Goal: Task Accomplishment & Management: Manage account settings

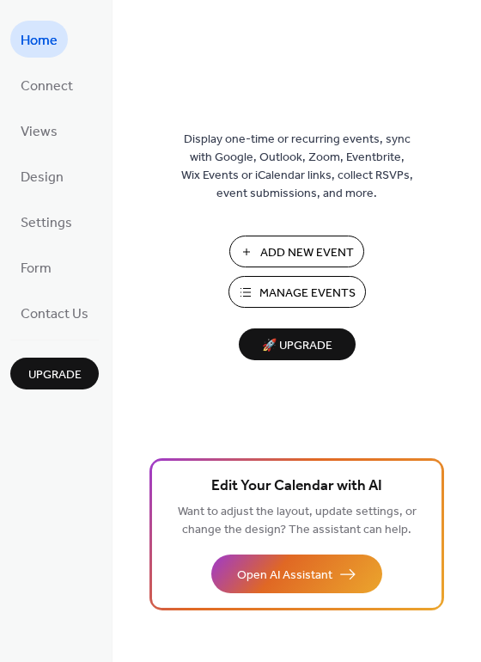
click at [289, 284] on span "Manage Events" at bounding box center [307, 293] width 96 height 18
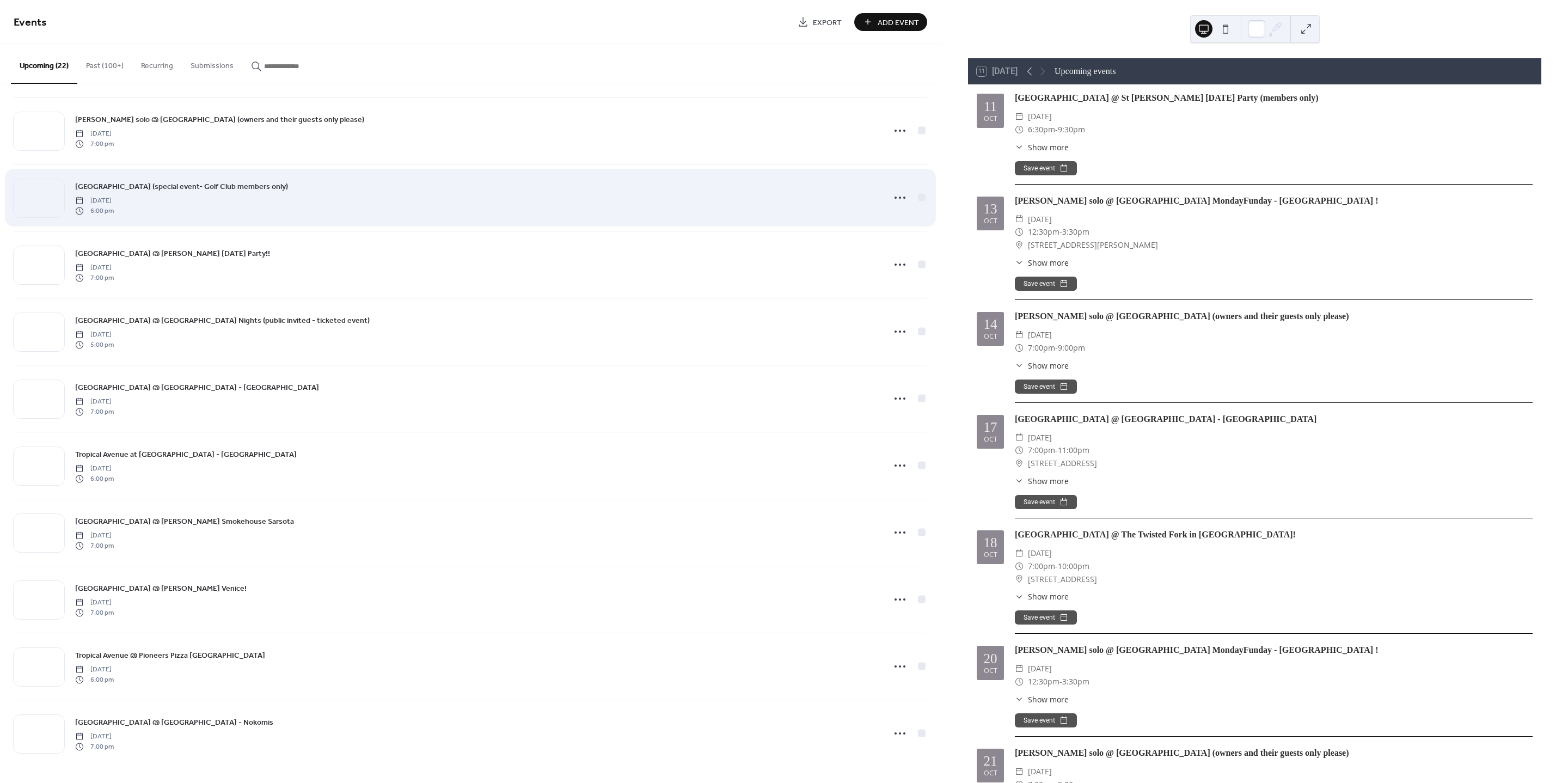
scroll to position [810, 0]
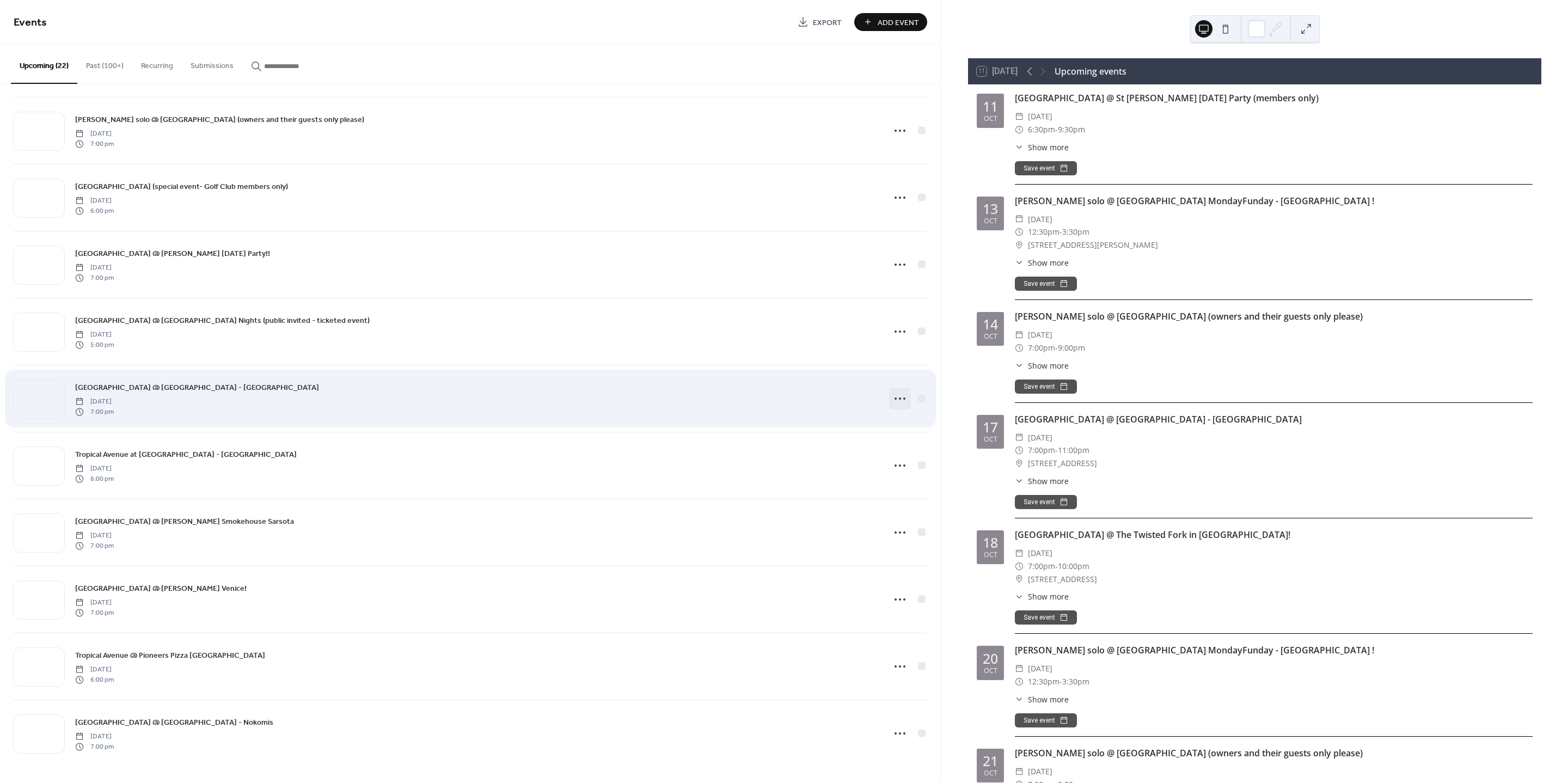
click at [899, 397] on icon at bounding box center [899, 398] width 17 height 17
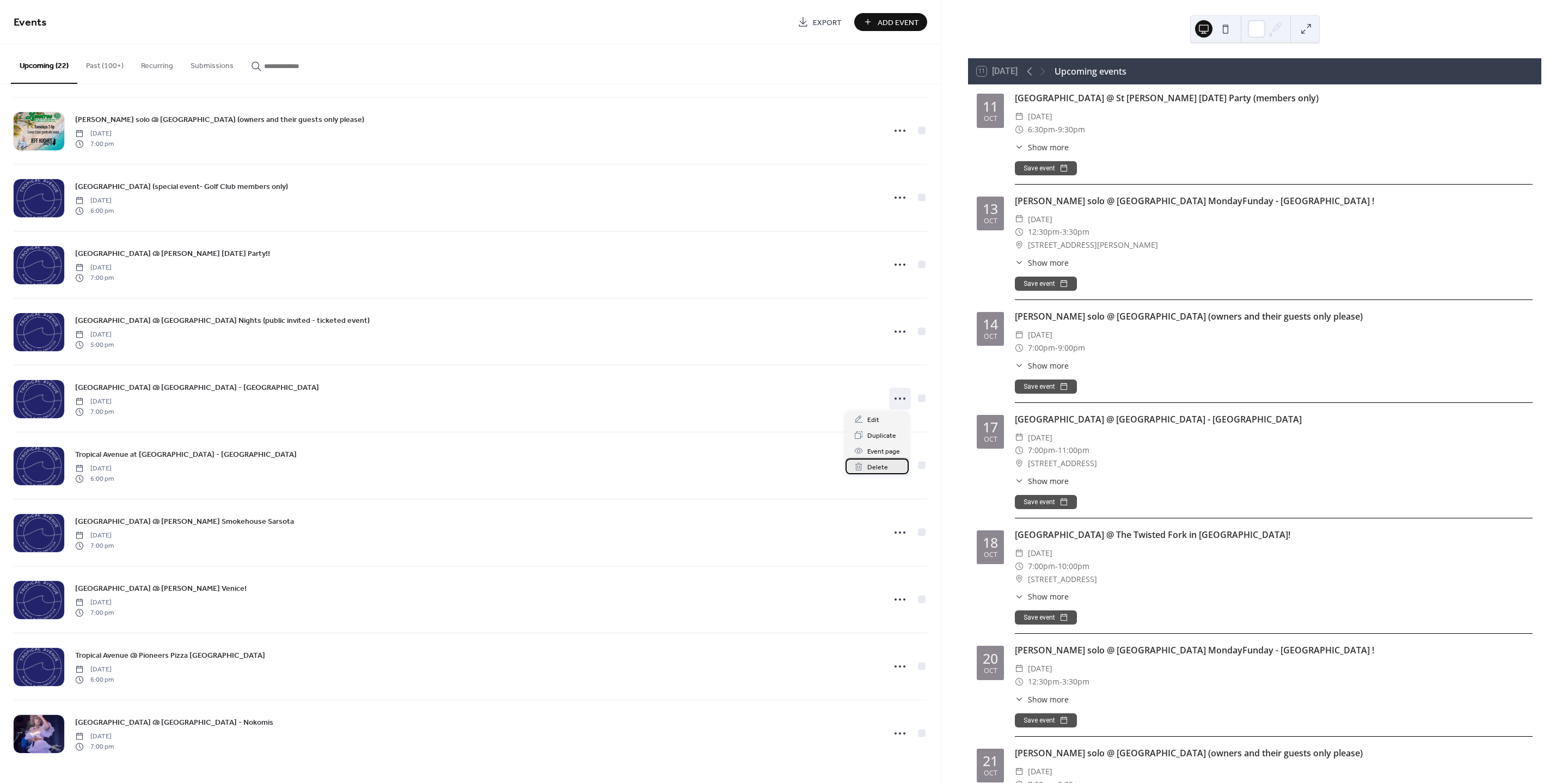
click at [877, 467] on span "Delete" at bounding box center [878, 468] width 21 height 11
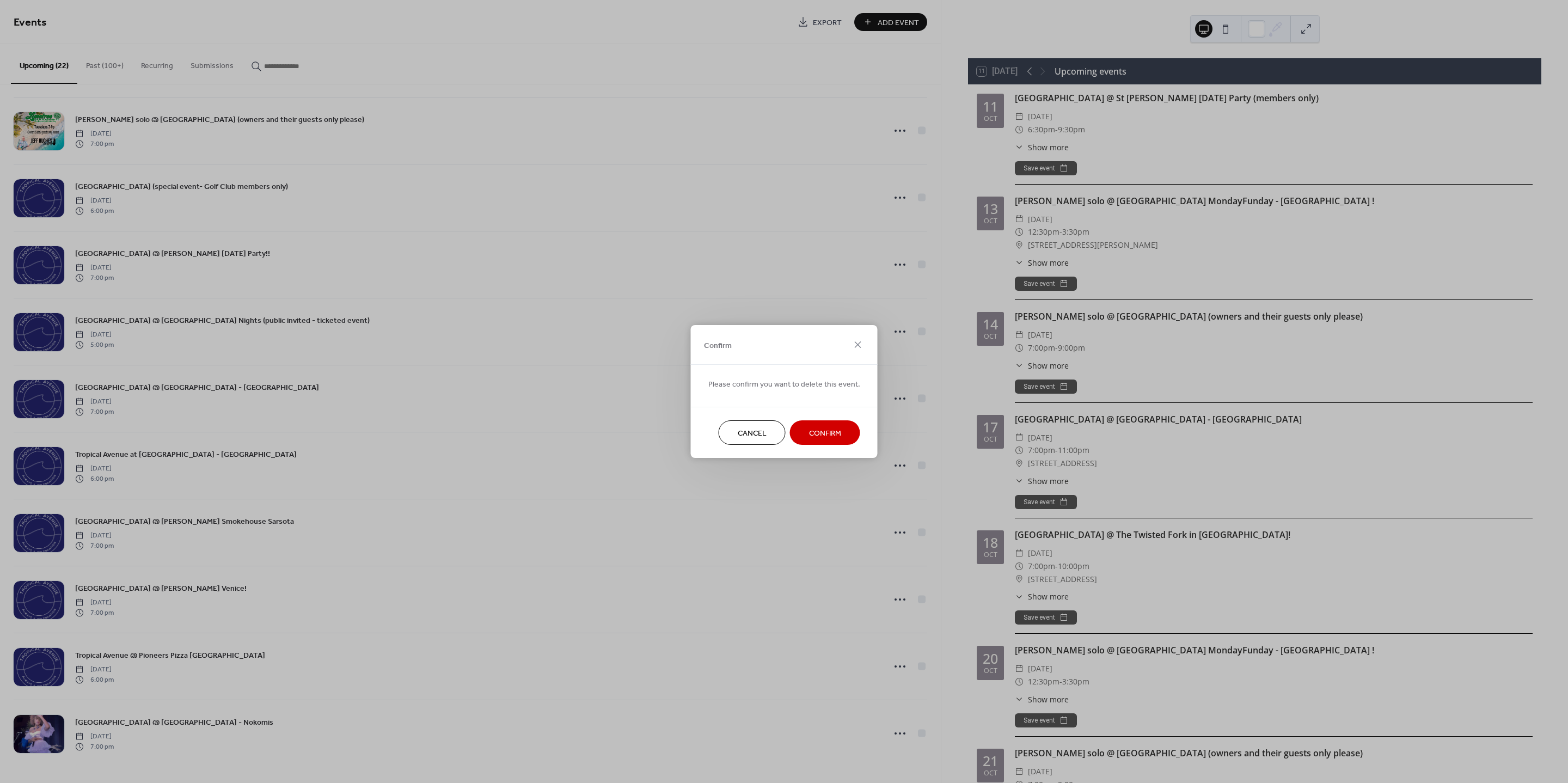
click at [839, 433] on button "Confirm" at bounding box center [825, 432] width 70 height 25
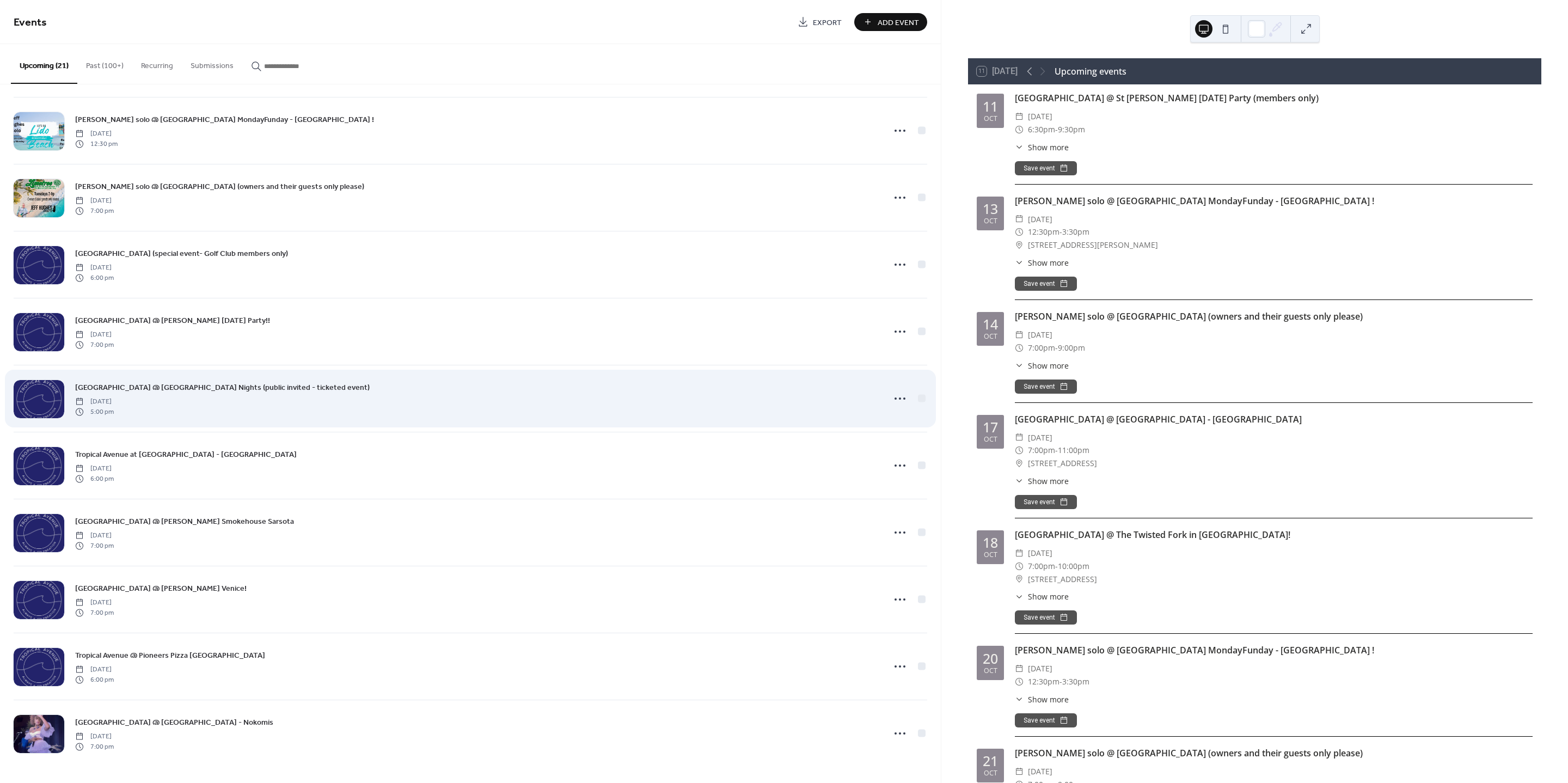
scroll to position [742, 0]
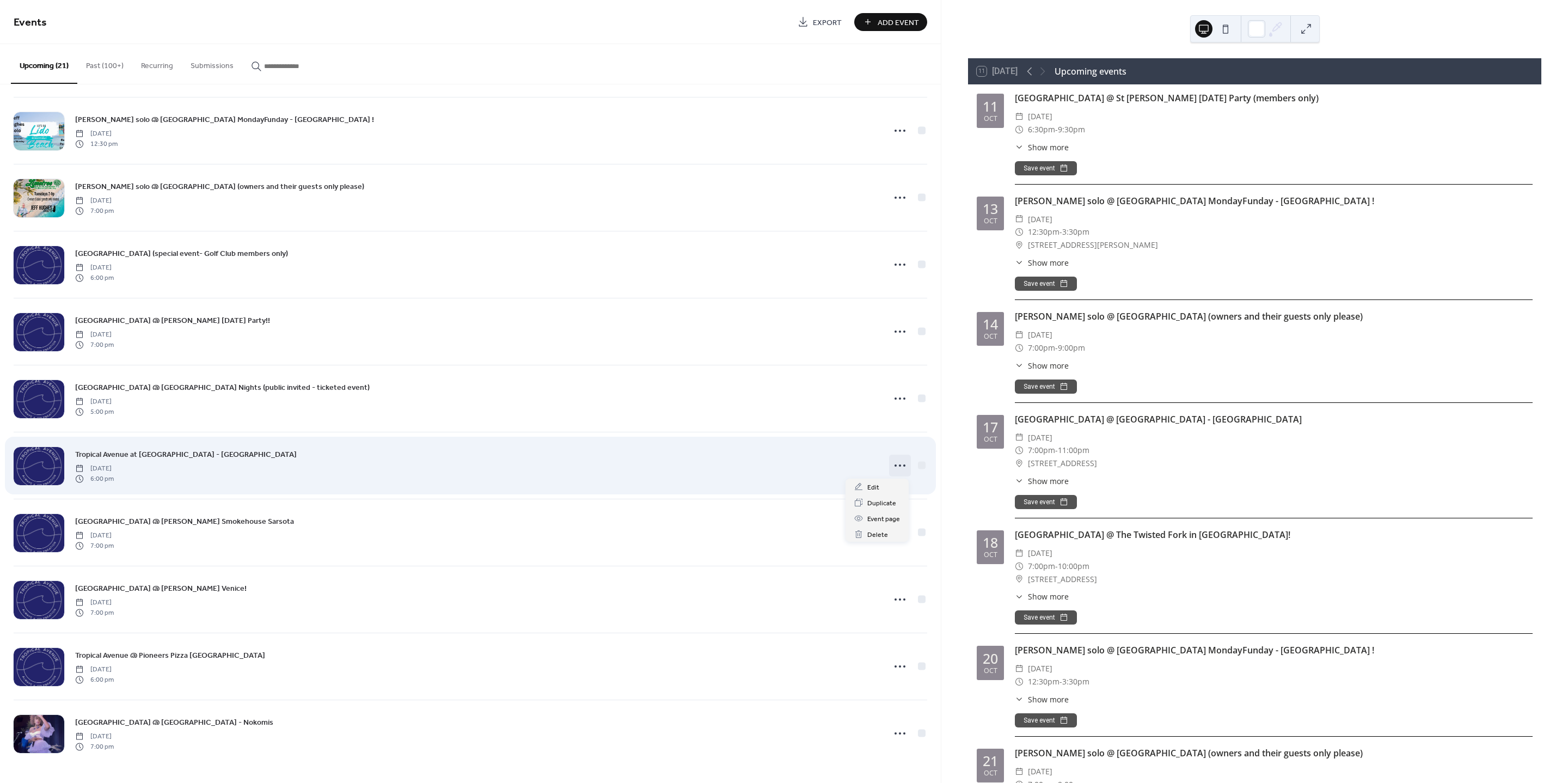
click at [891, 465] on icon at bounding box center [899, 465] width 17 height 17
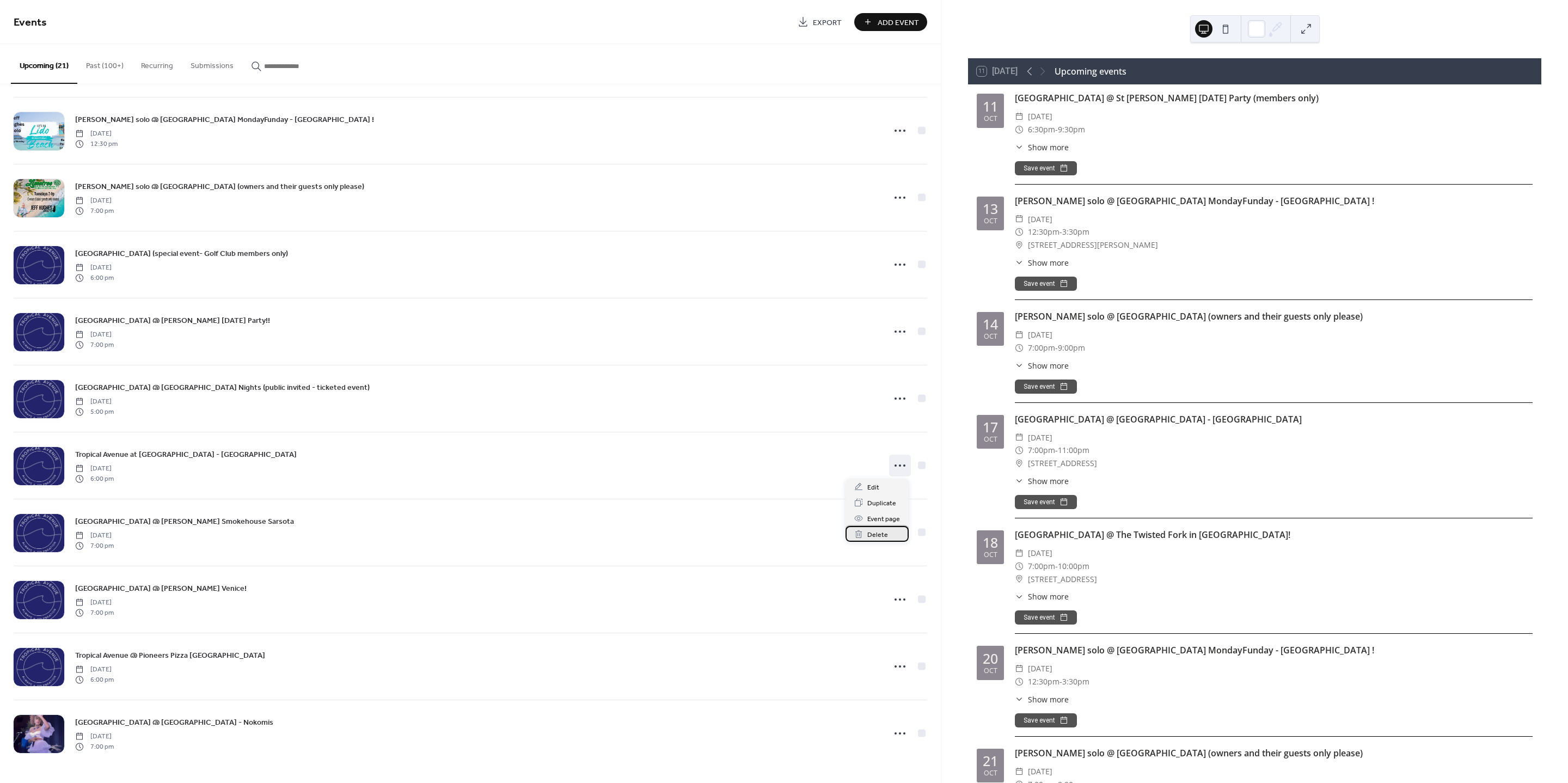
click at [875, 534] on span "Delete" at bounding box center [878, 535] width 21 height 11
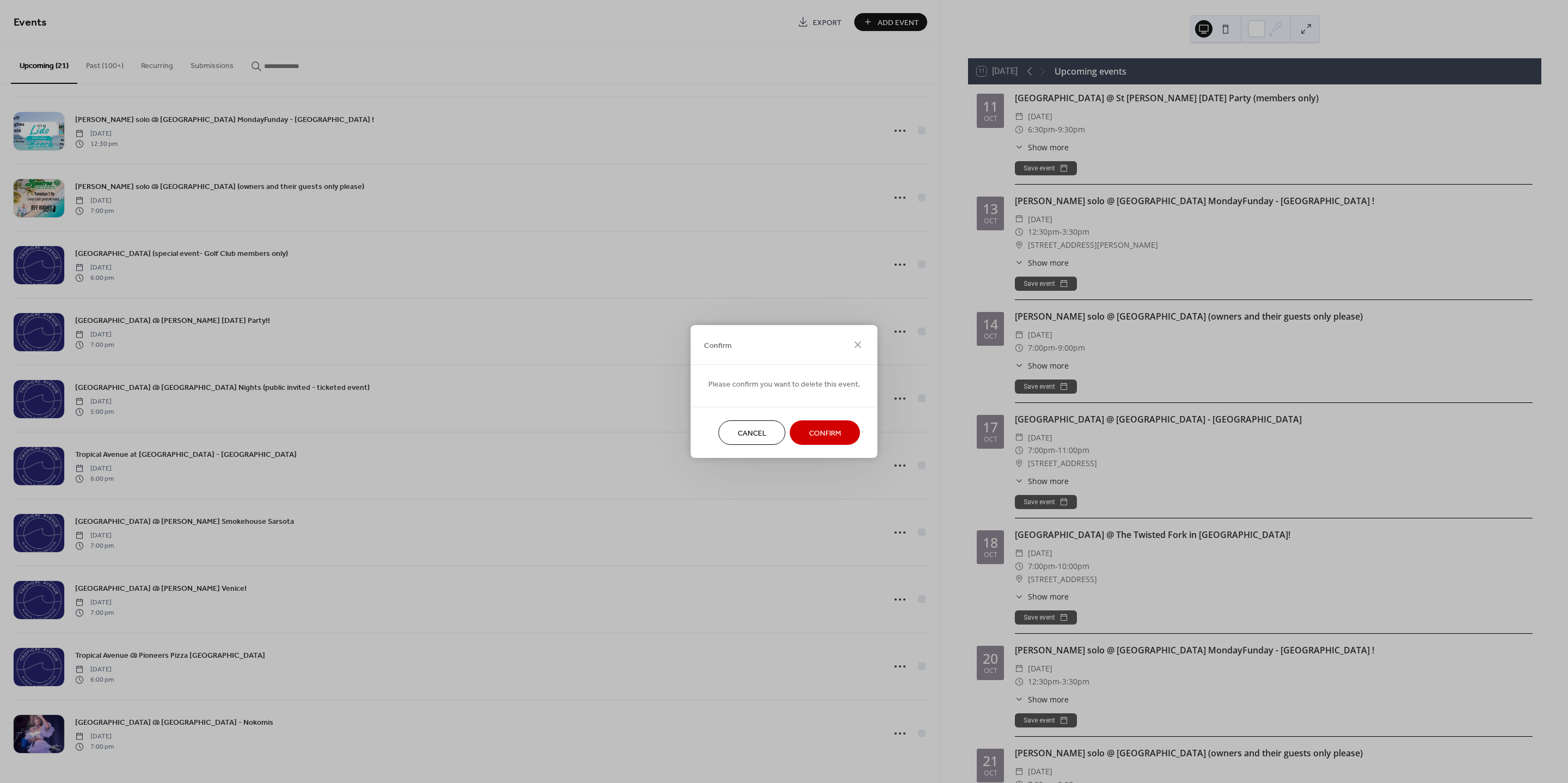
click at [837, 428] on span "Confirm" at bounding box center [825, 434] width 32 height 11
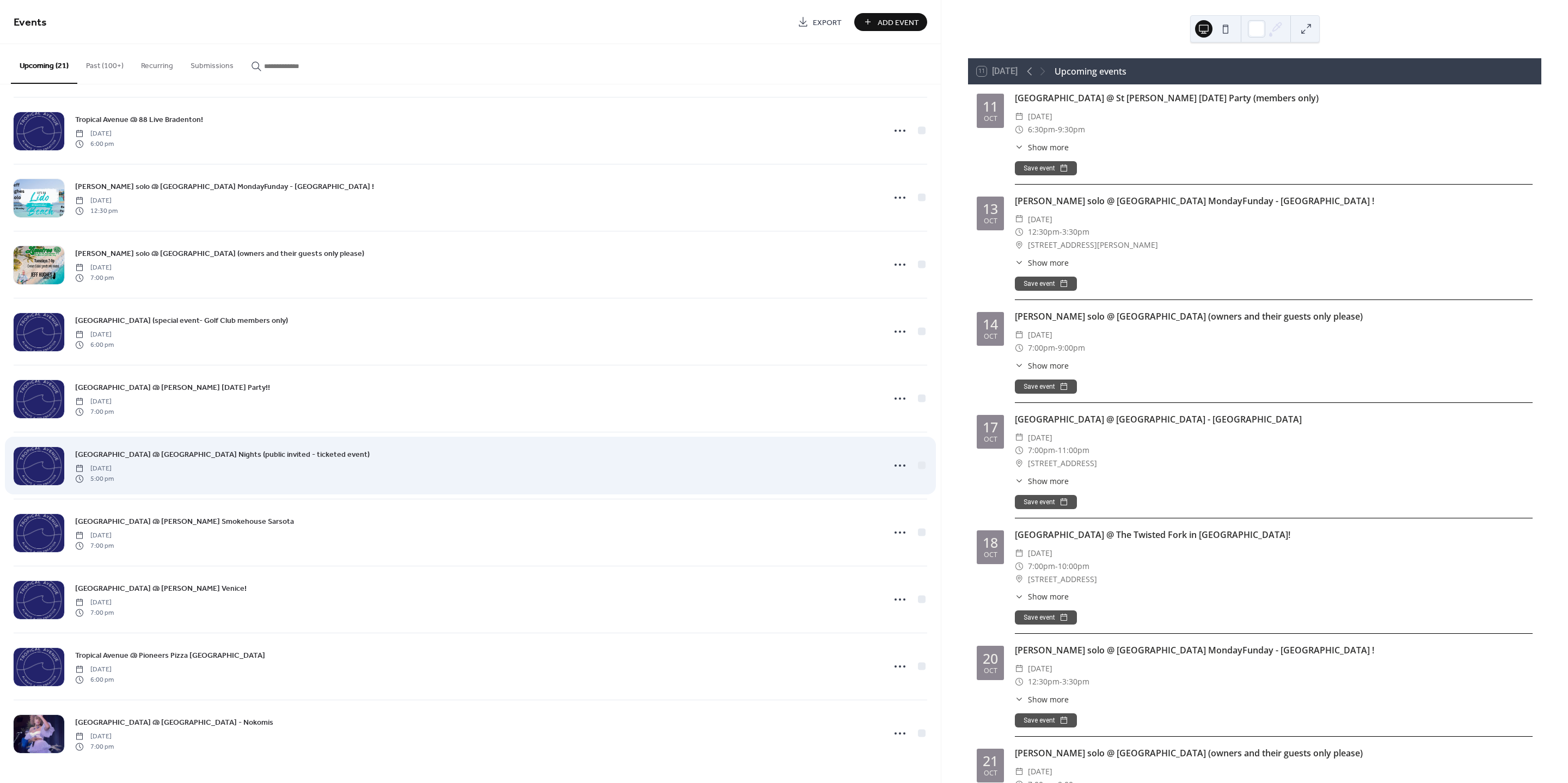
scroll to position [675, 0]
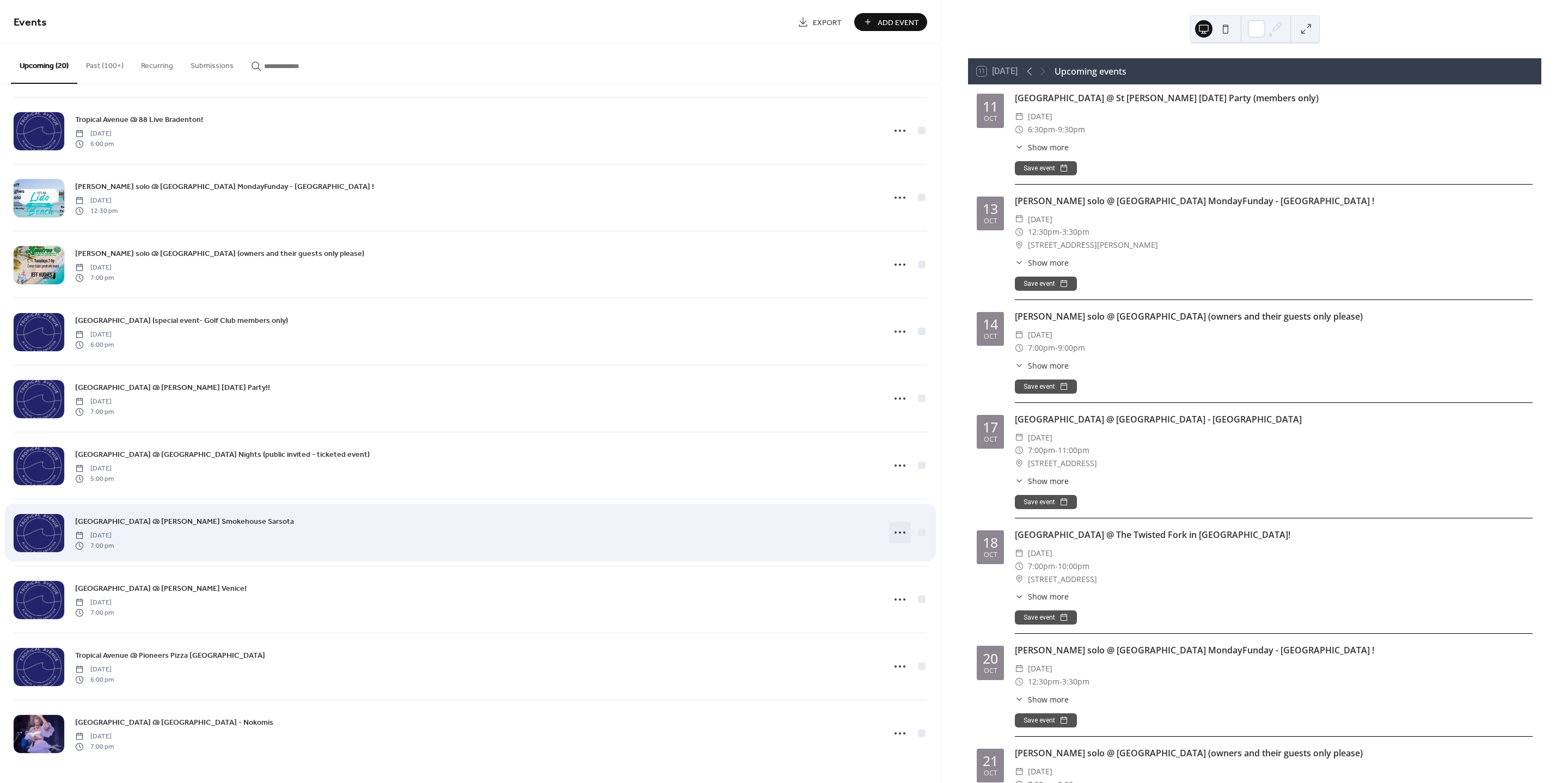
click at [892, 533] on icon at bounding box center [899, 532] width 17 height 17
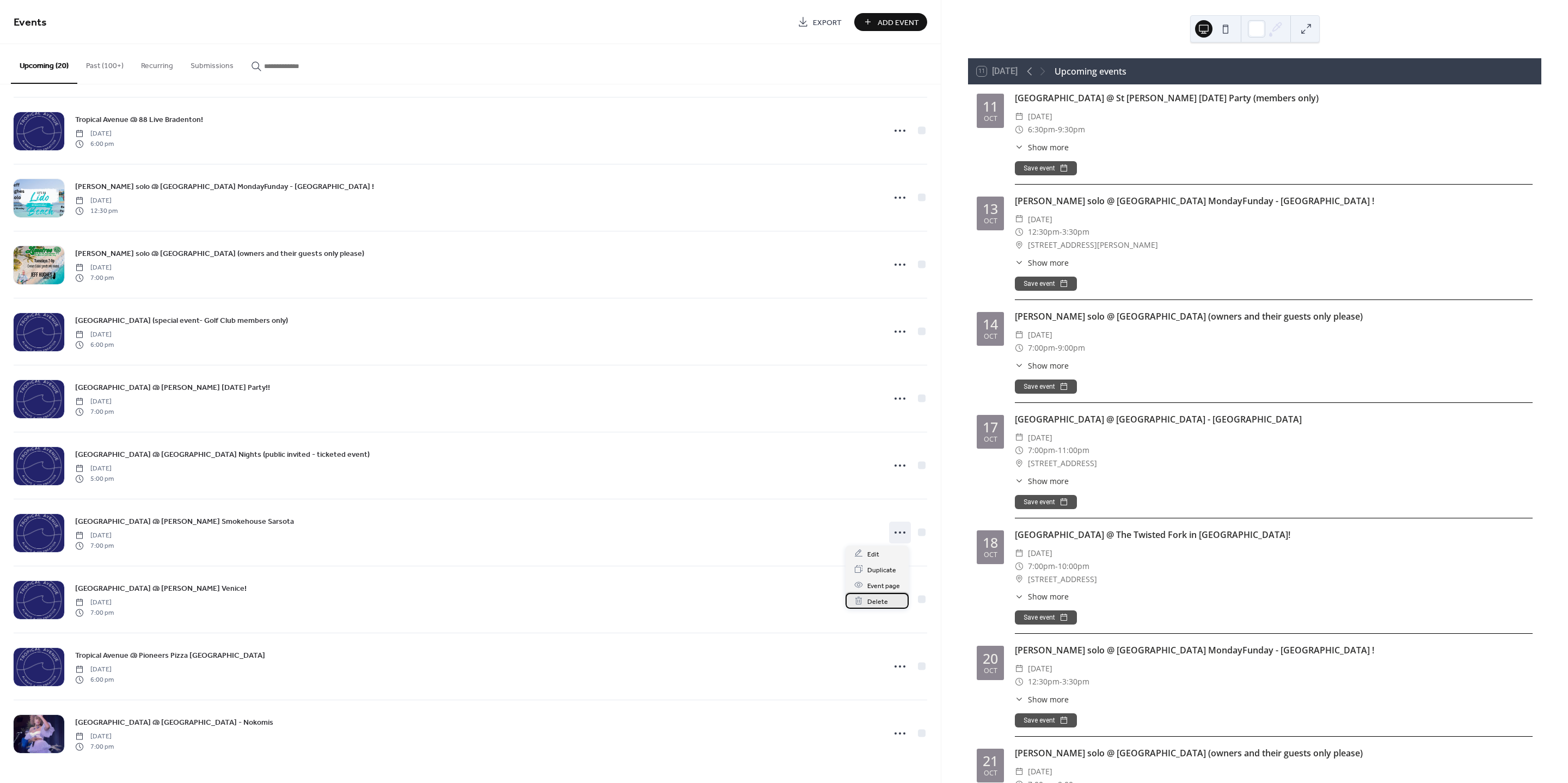
click at [870, 602] on span "Delete" at bounding box center [878, 602] width 21 height 11
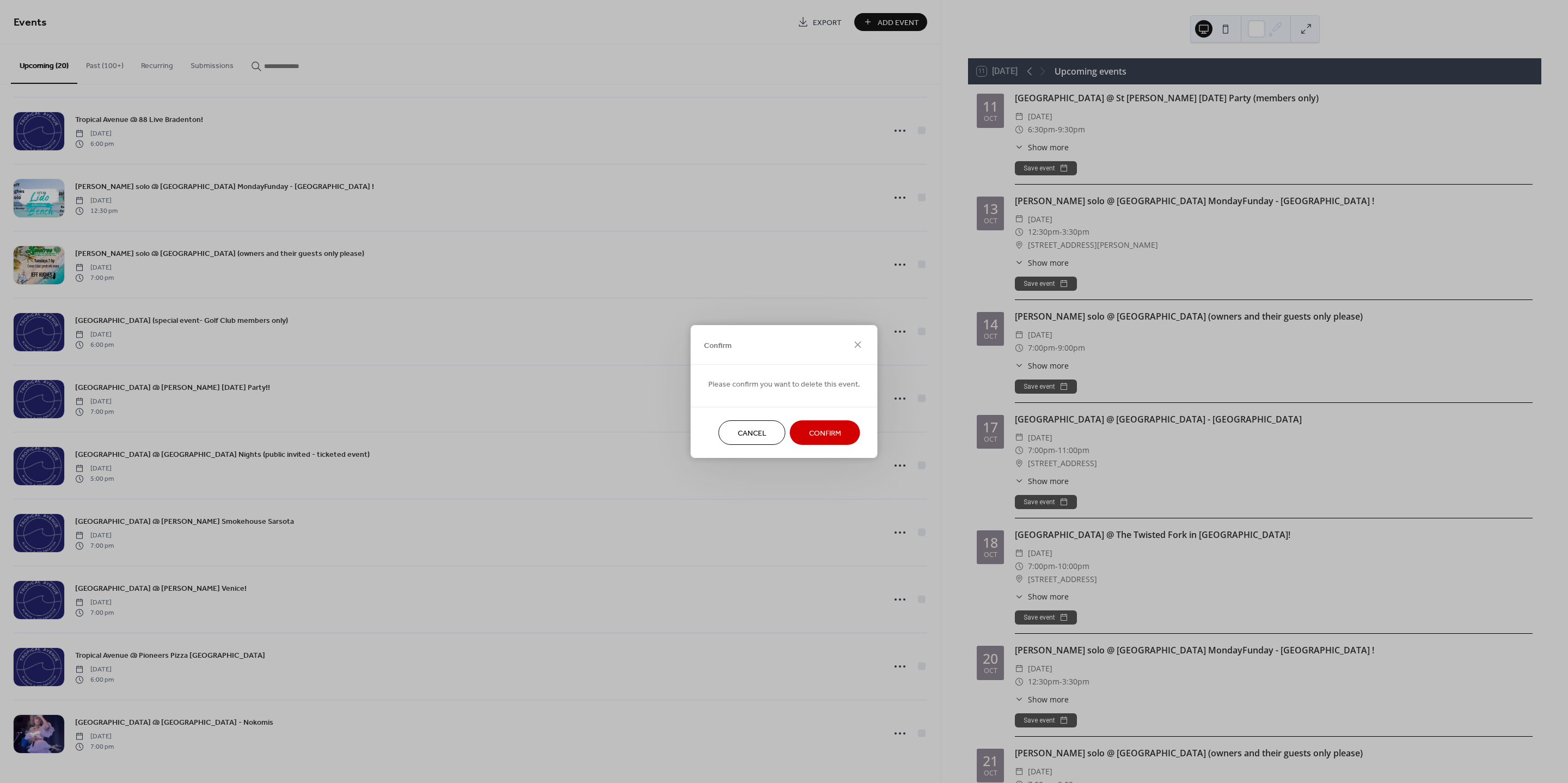
click at [833, 435] on span "Confirm" at bounding box center [825, 434] width 32 height 11
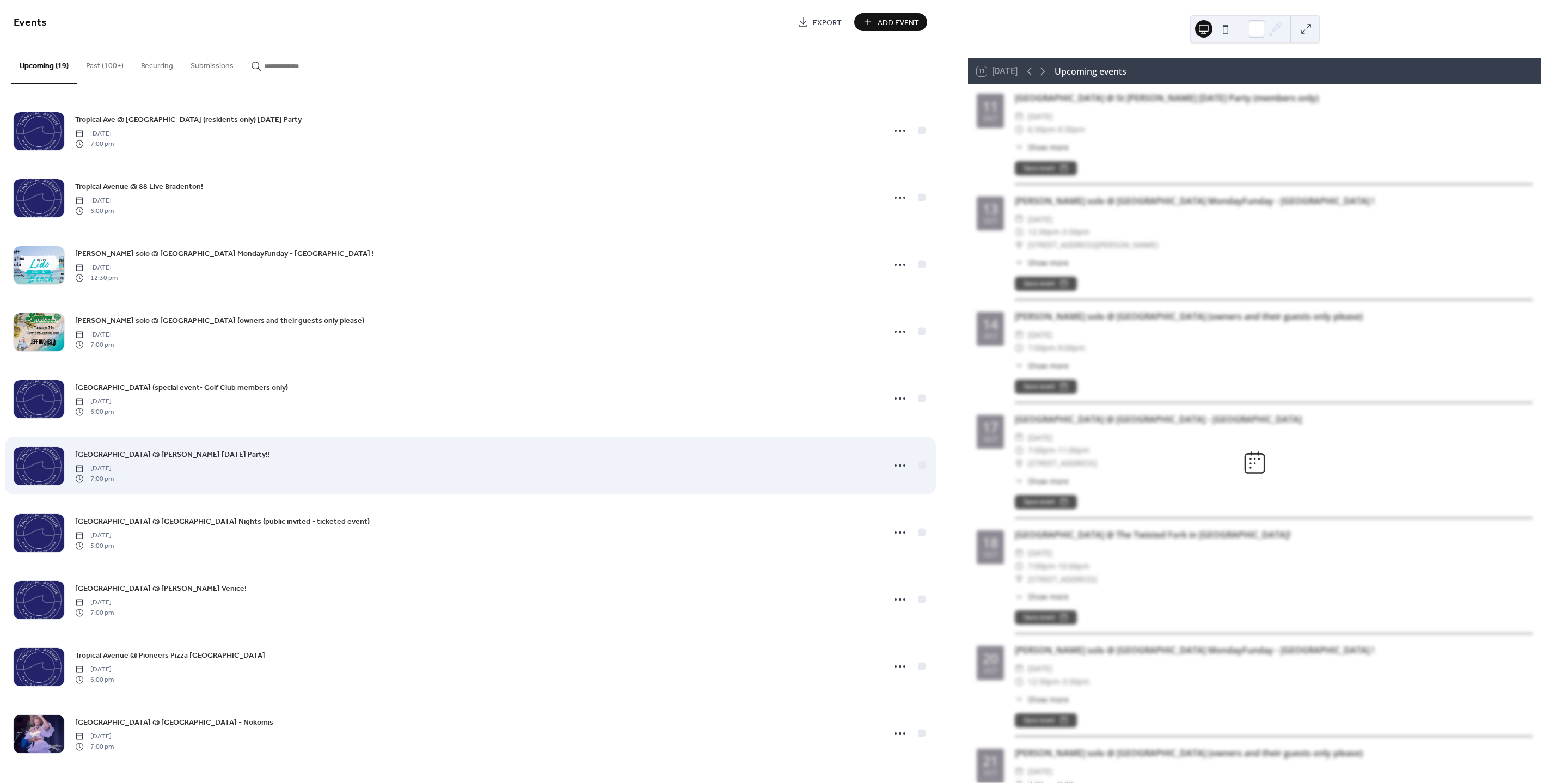
scroll to position [608, 0]
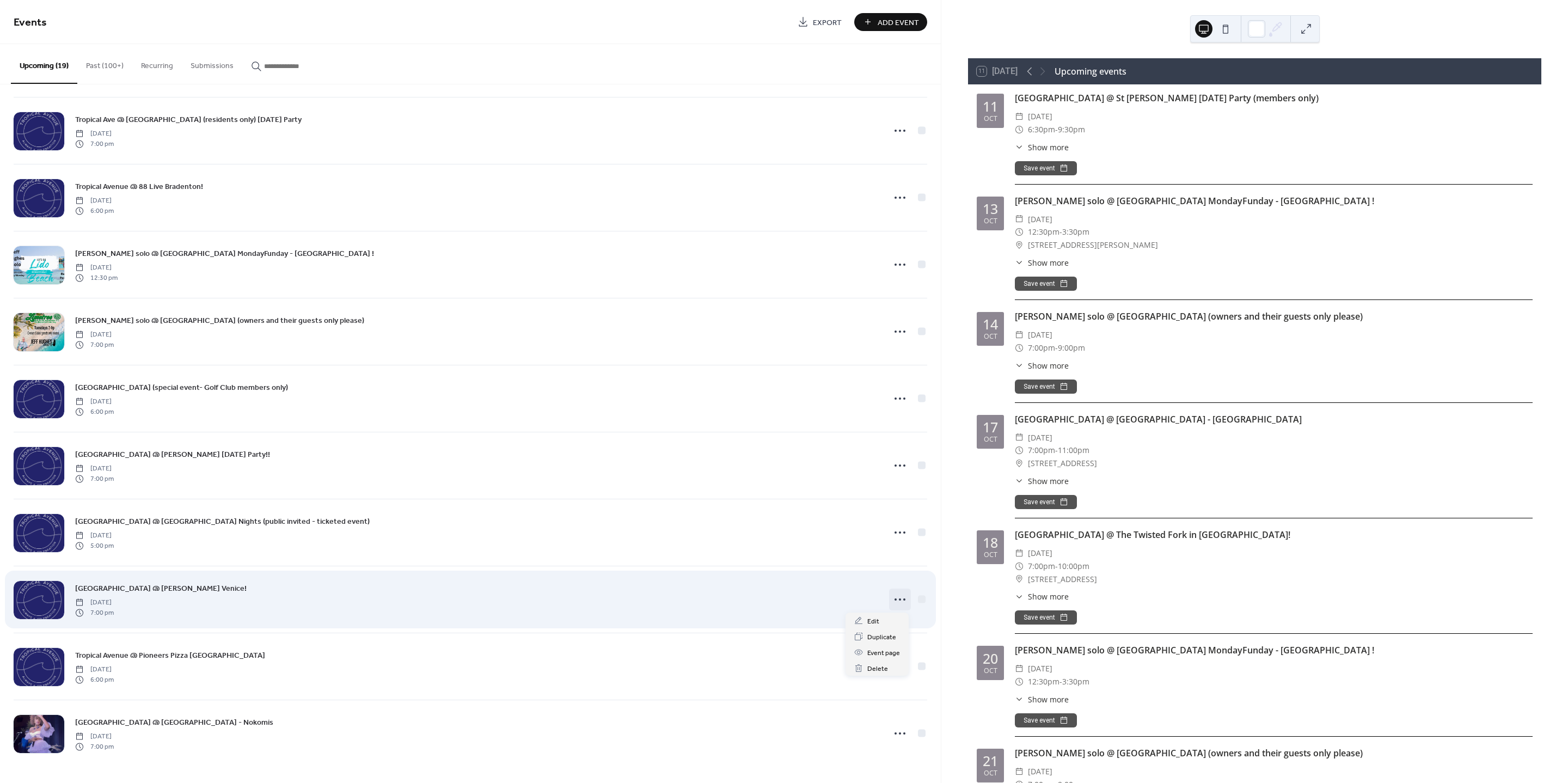
click at [891, 597] on icon at bounding box center [899, 599] width 17 height 17
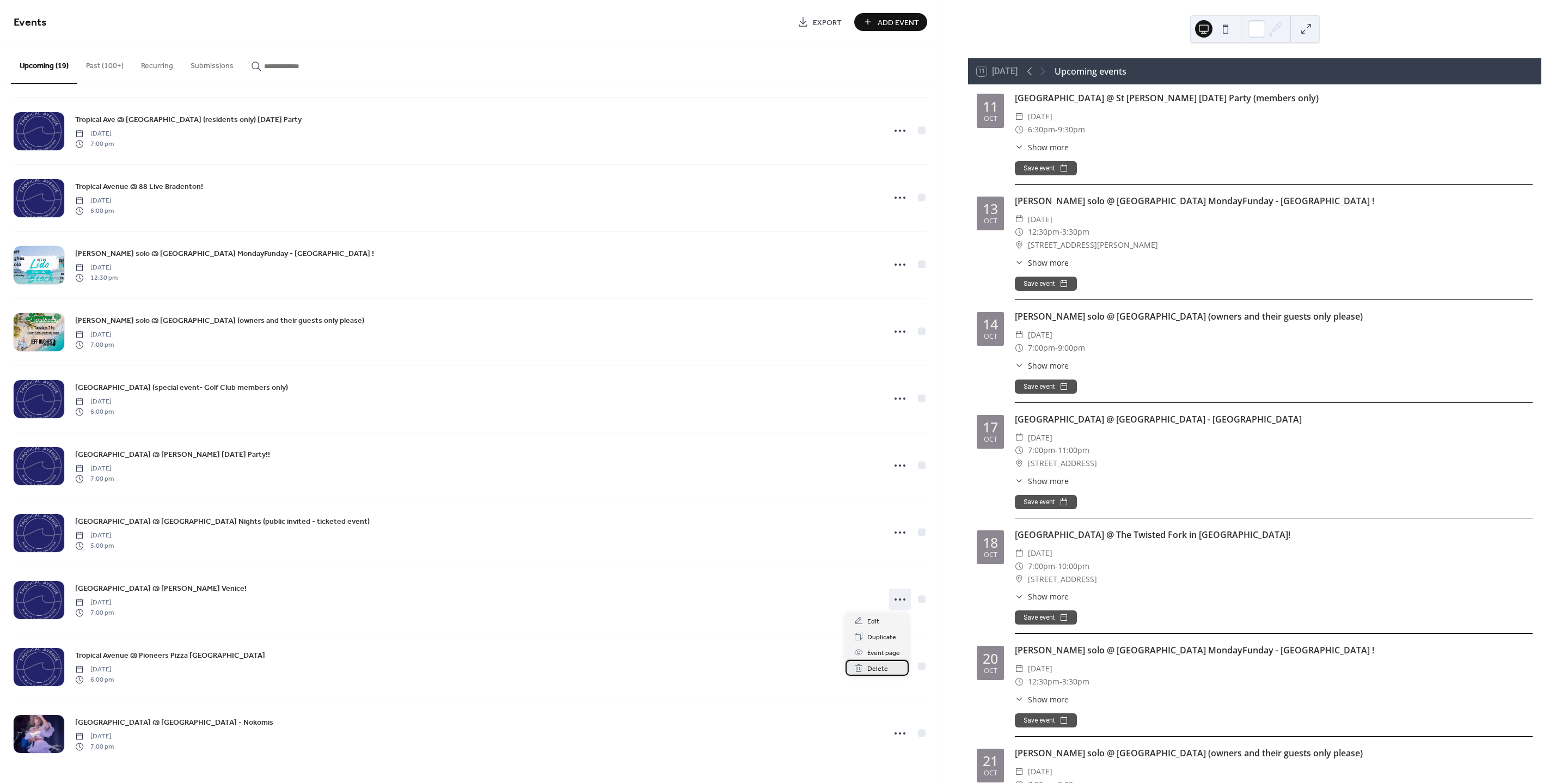
click at [870, 668] on span "Delete" at bounding box center [878, 669] width 21 height 11
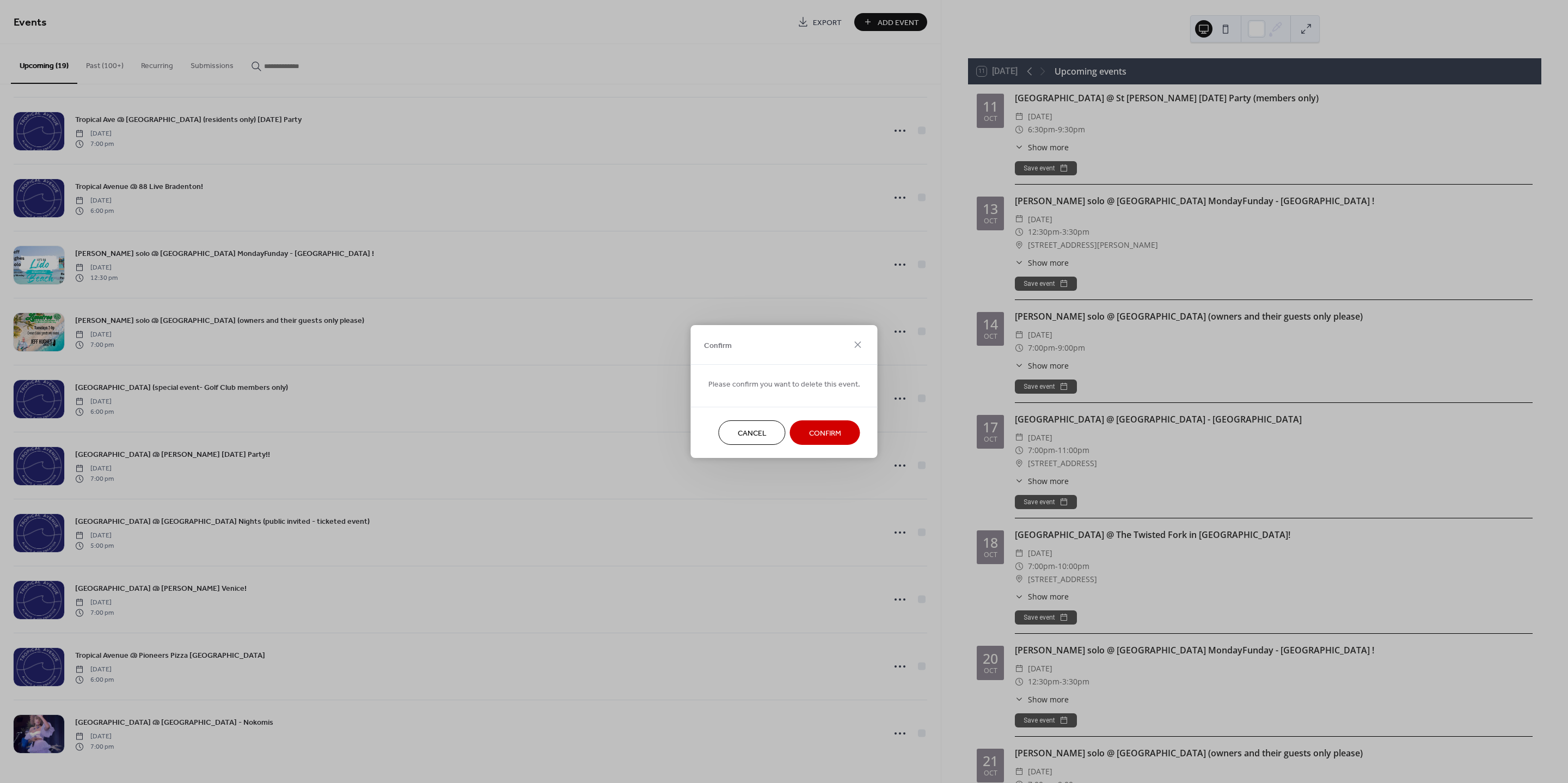
click at [828, 433] on span "Confirm" at bounding box center [825, 434] width 32 height 11
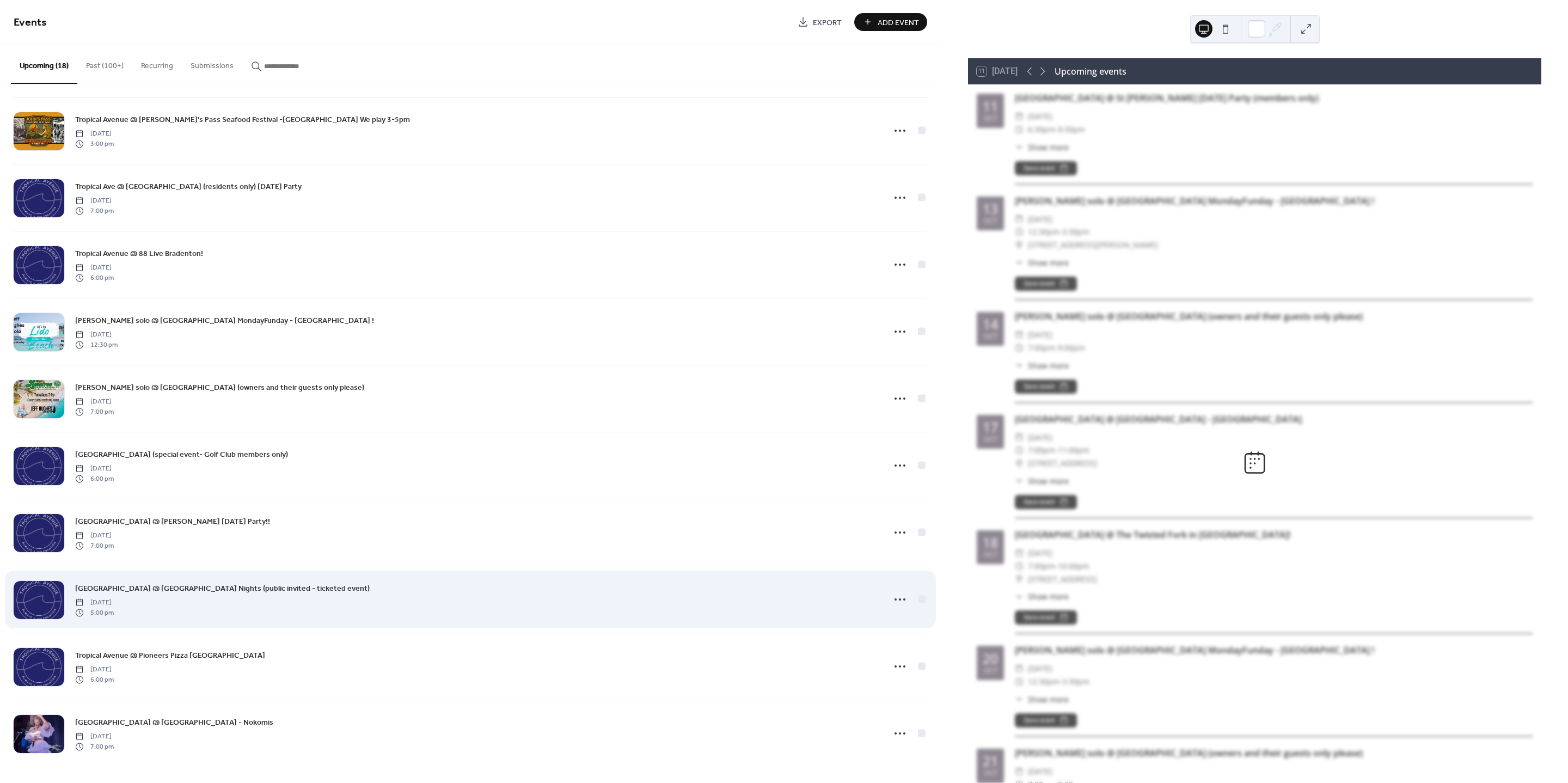
scroll to position [541, 0]
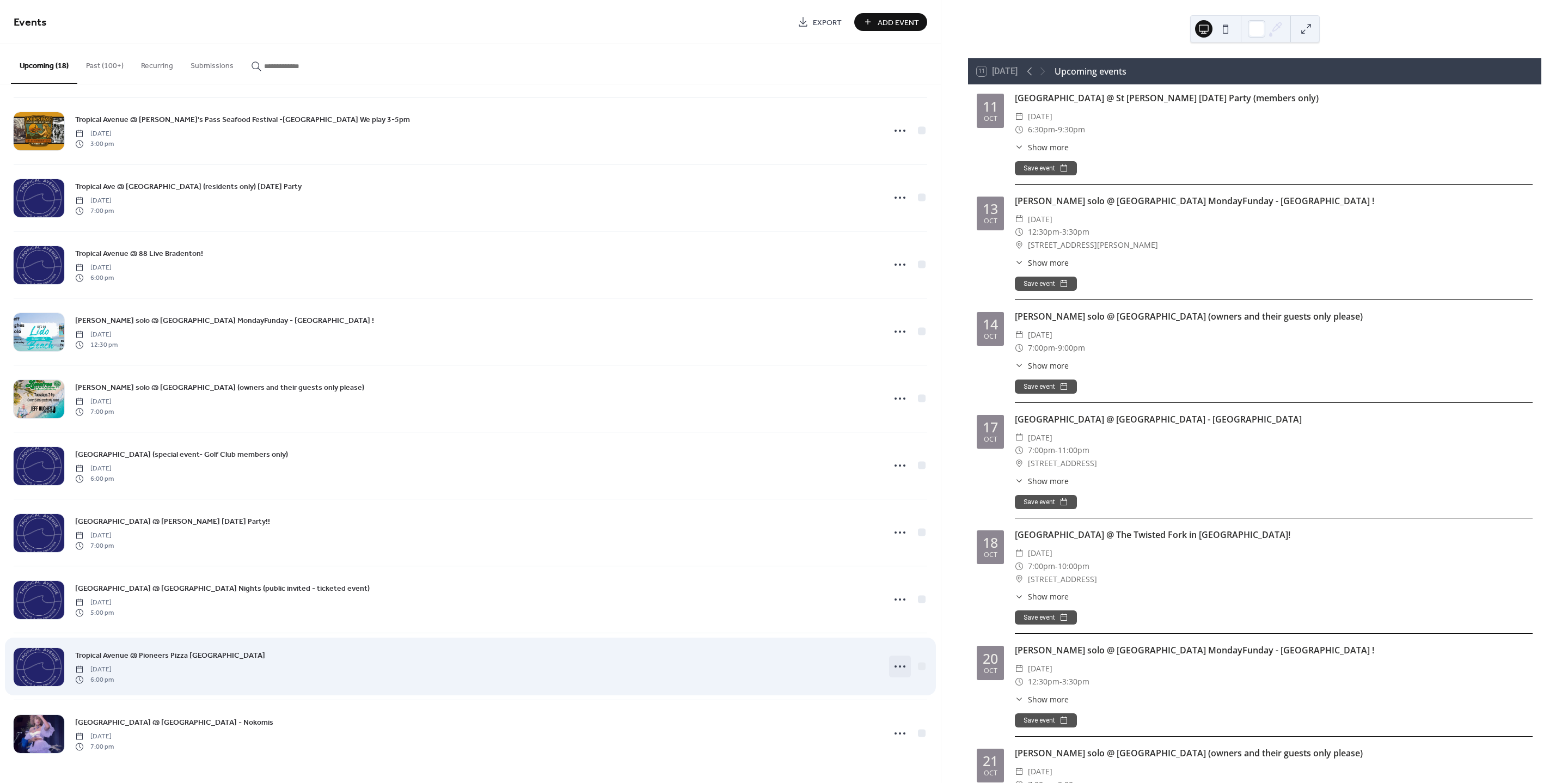
click at [901, 668] on icon at bounding box center [899, 666] width 17 height 17
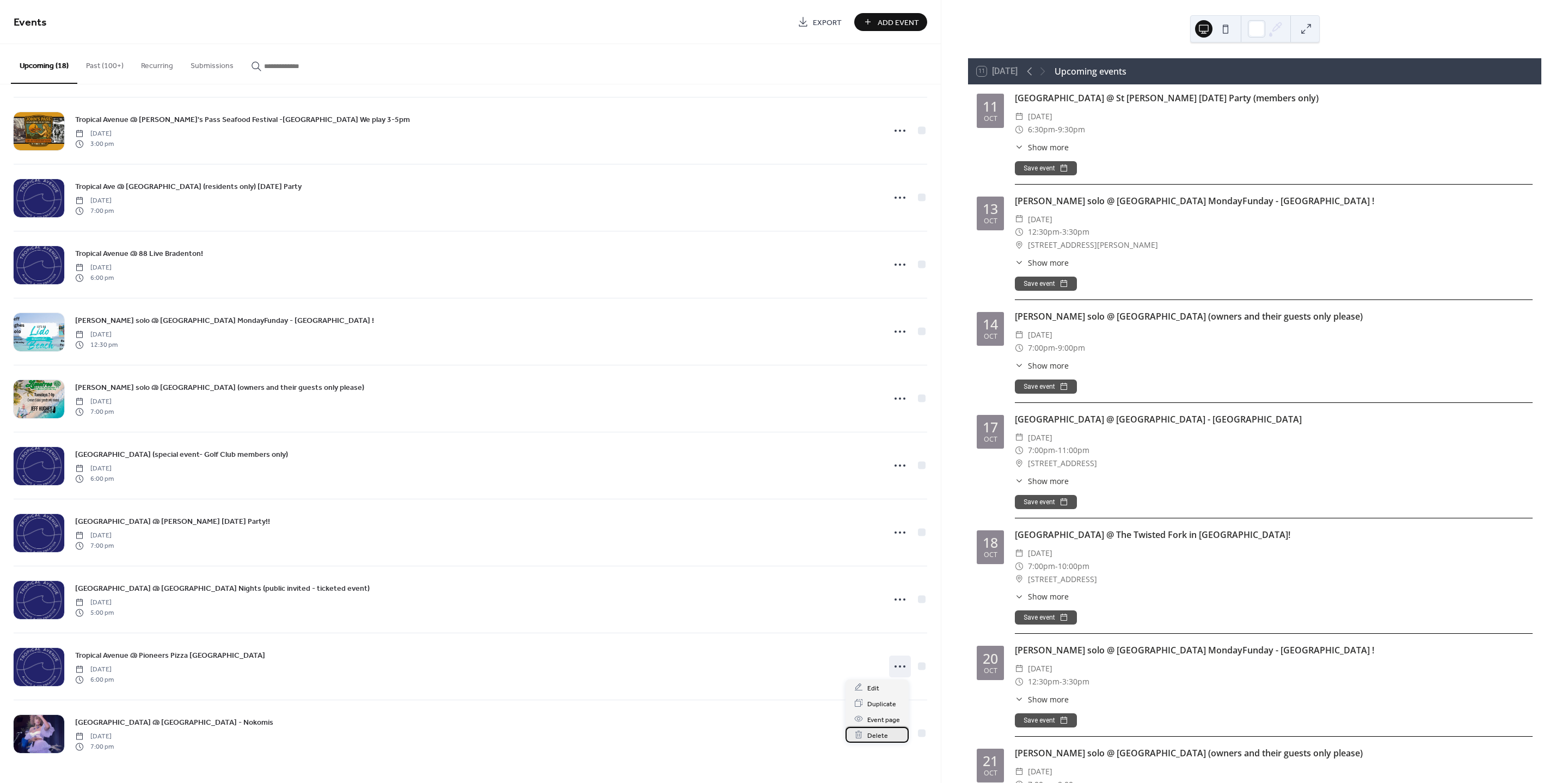
click at [886, 736] on span "Delete" at bounding box center [878, 735] width 21 height 11
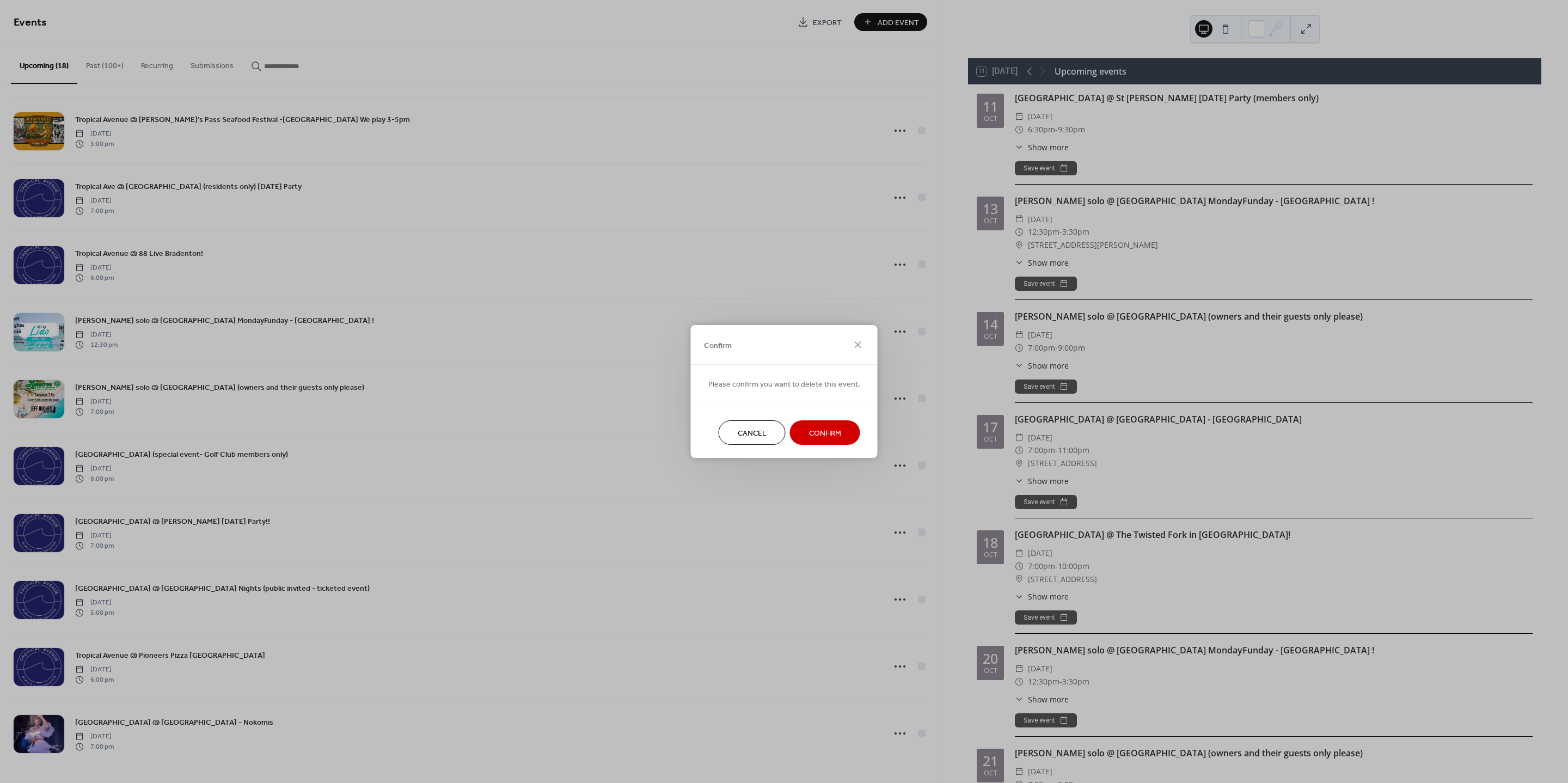
click at [834, 433] on span "Confirm" at bounding box center [825, 434] width 32 height 11
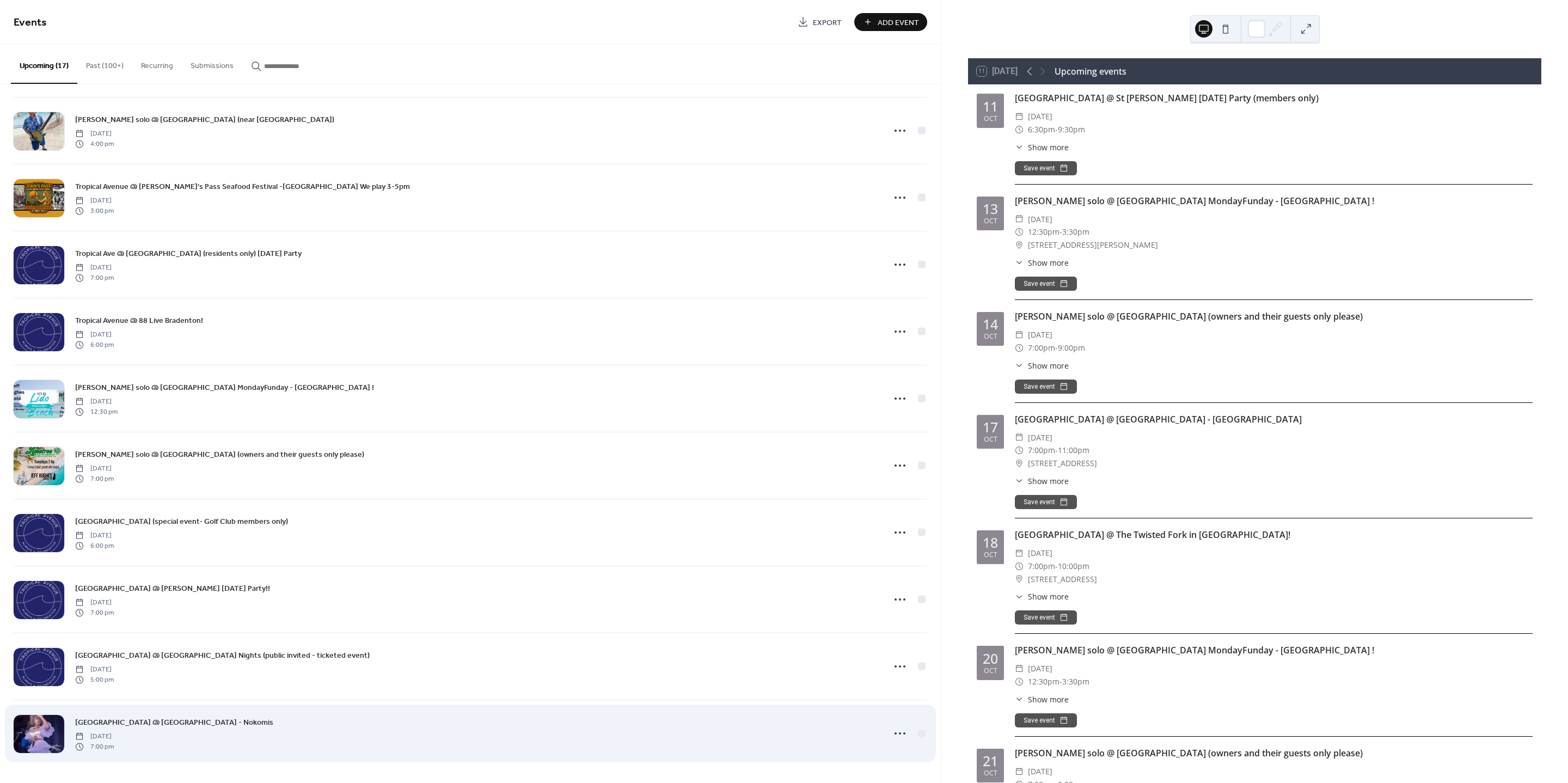
scroll to position [474, 0]
click at [894, 736] on icon at bounding box center [899, 733] width 17 height 17
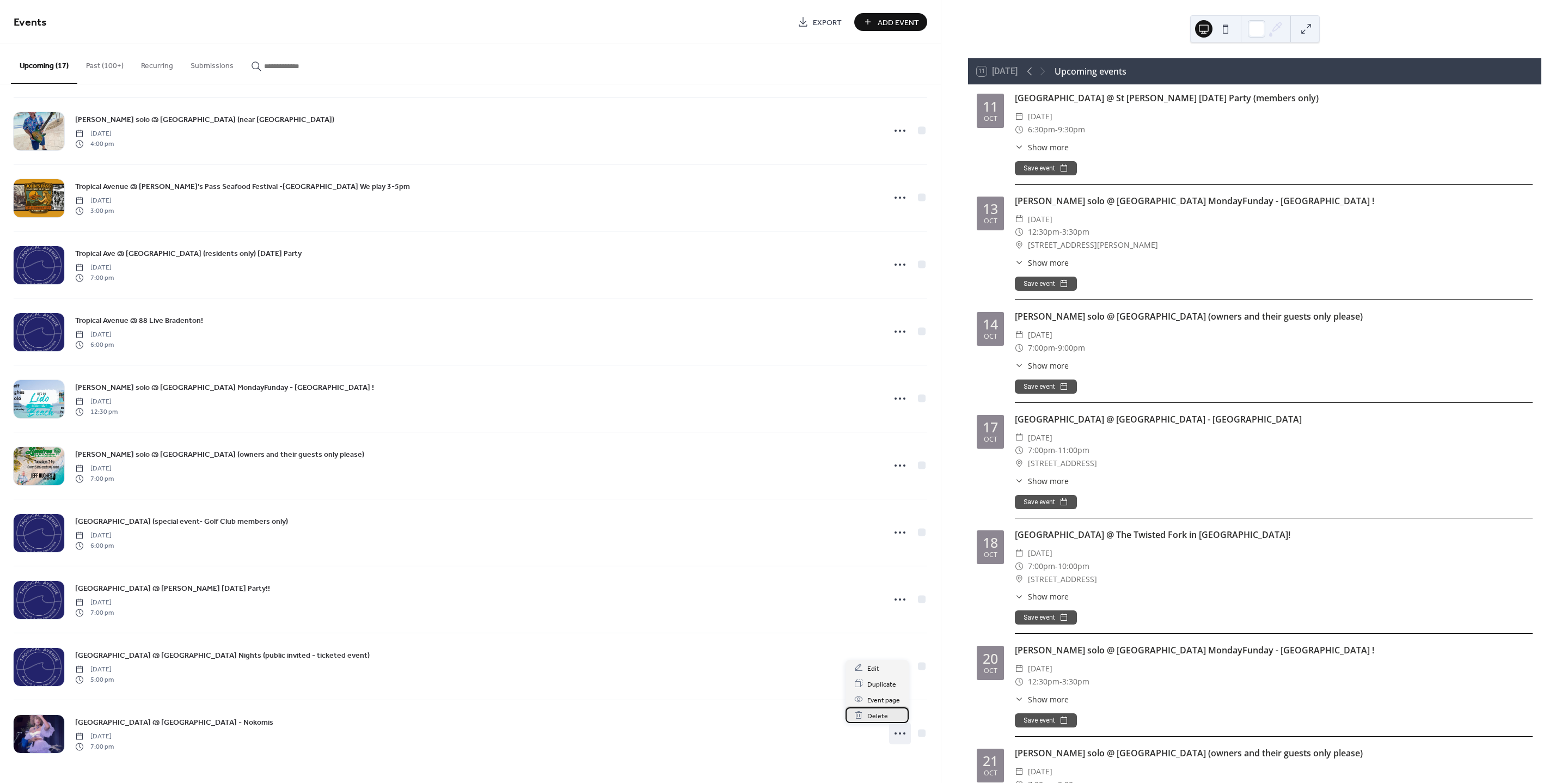
click at [883, 713] on span "Delete" at bounding box center [878, 716] width 21 height 11
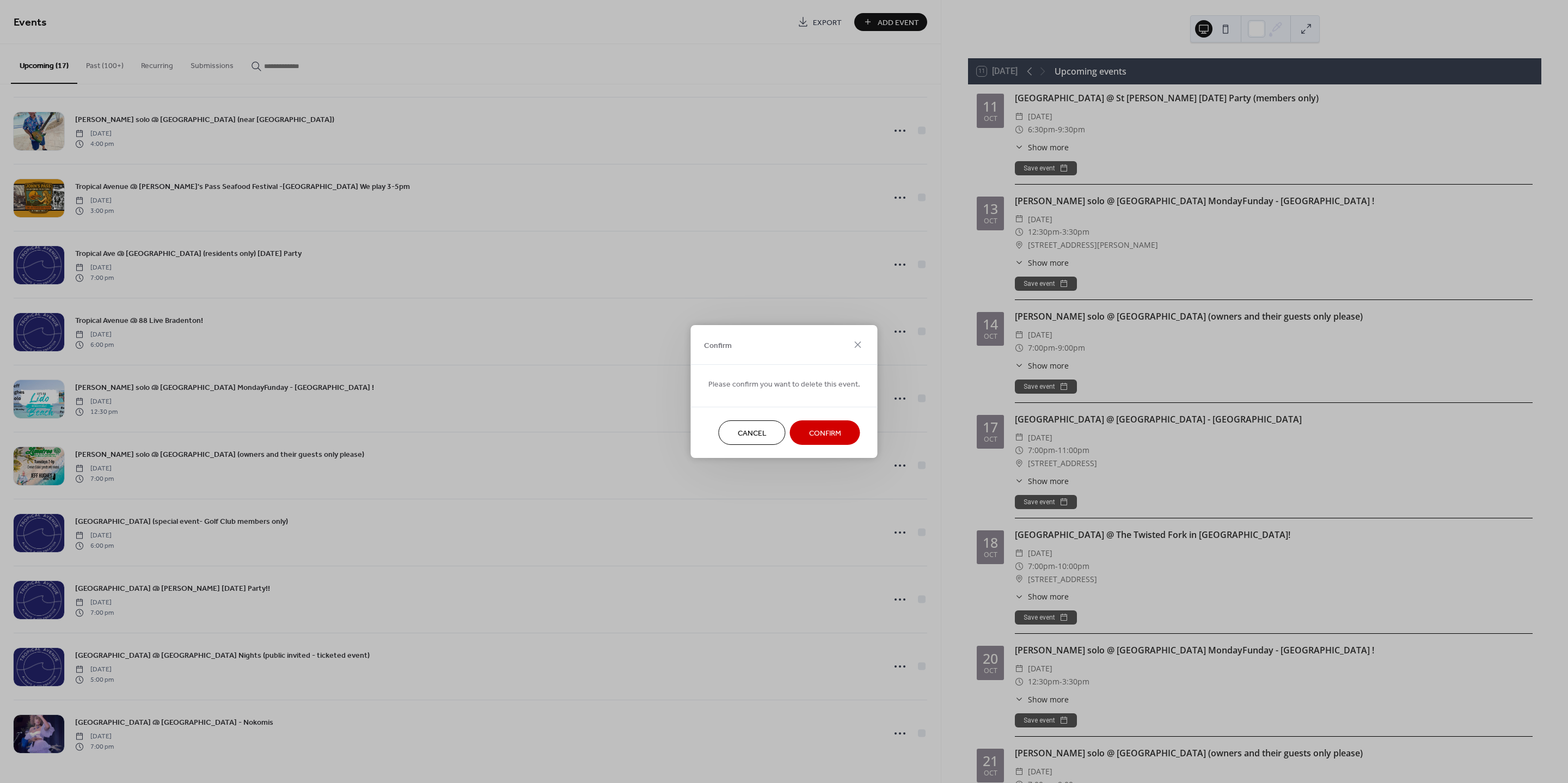
click at [816, 422] on button "Confirm" at bounding box center [825, 432] width 70 height 25
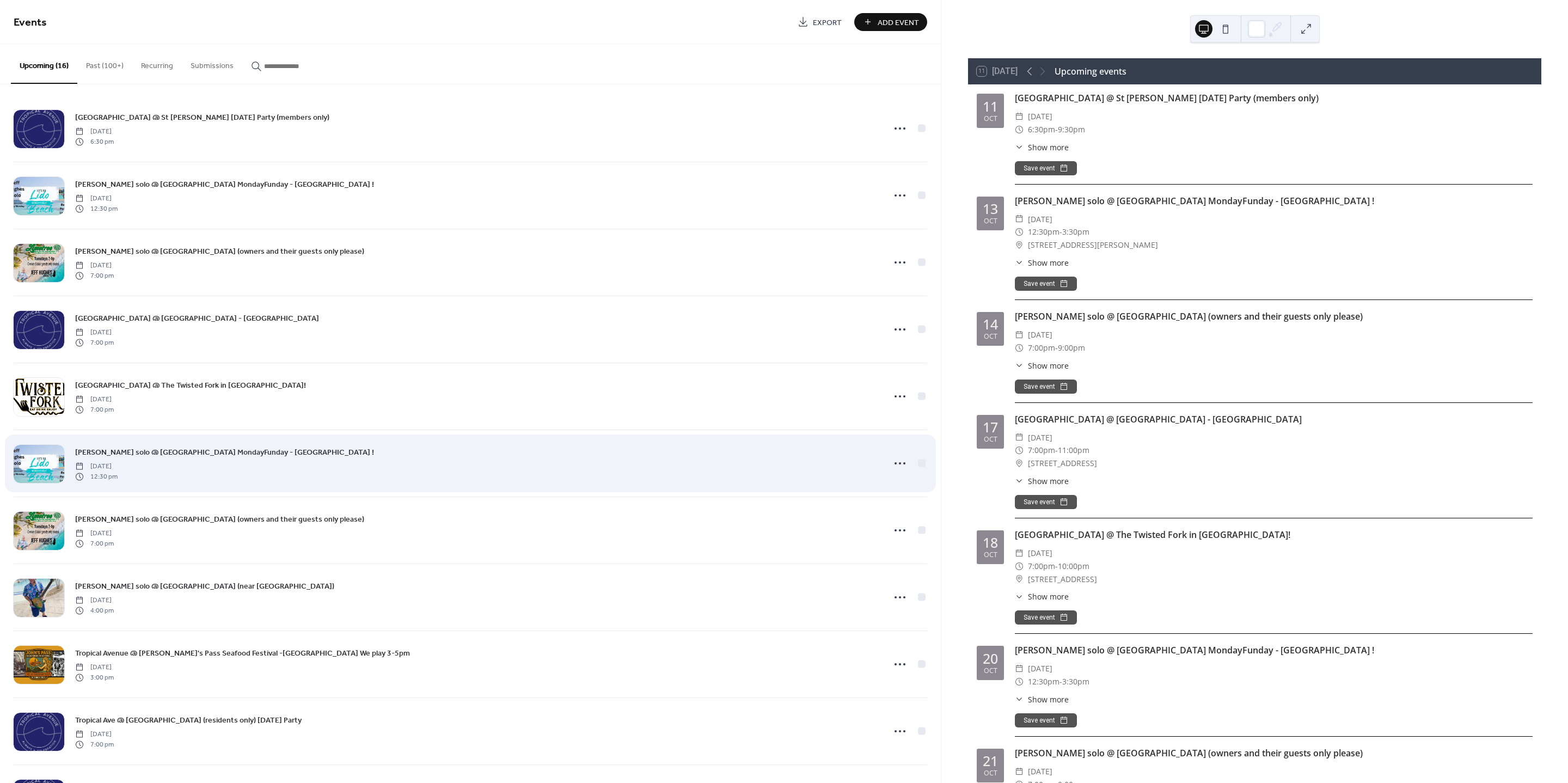
scroll to position [0, 0]
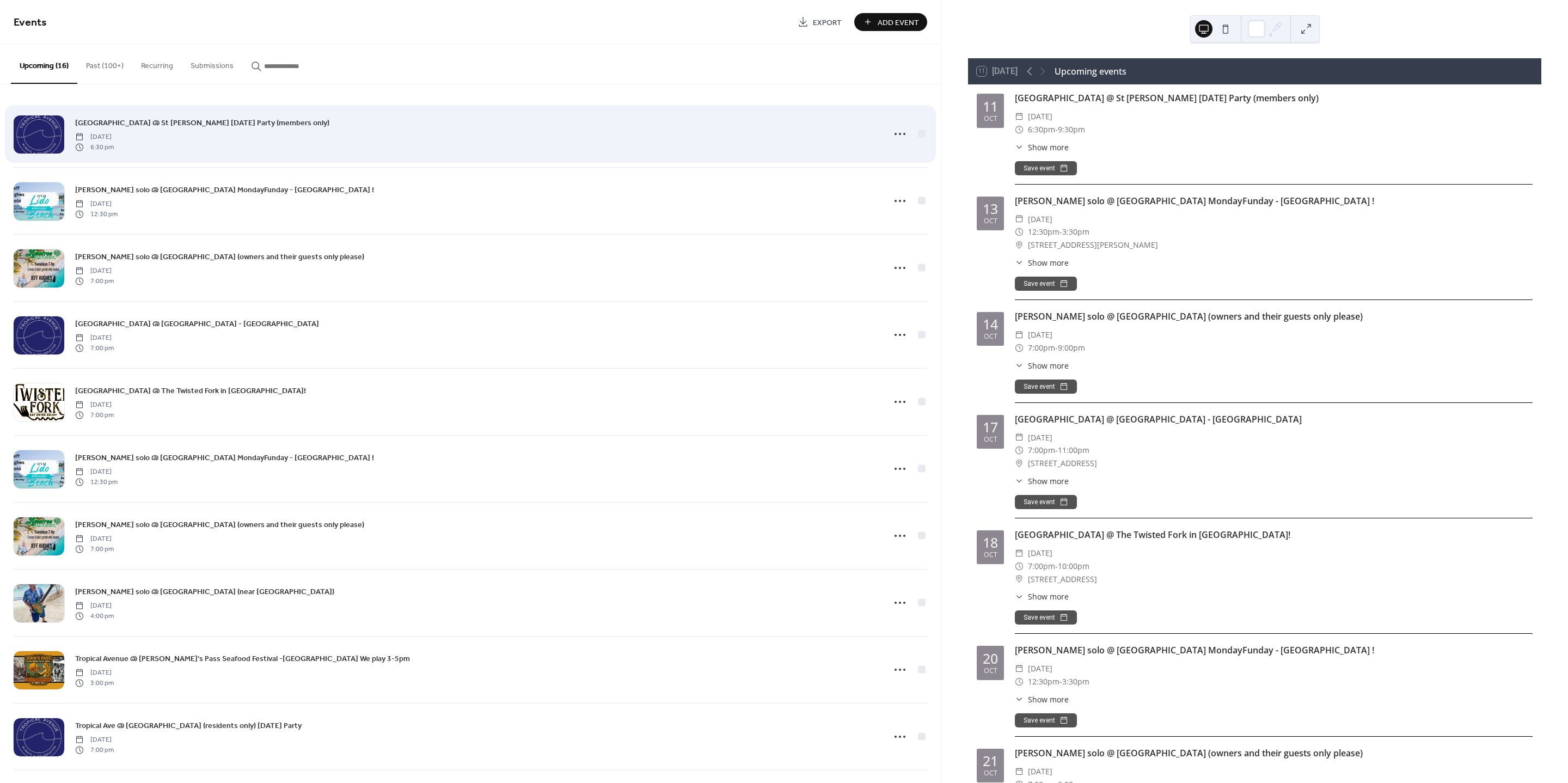
click at [44, 127] on div at bounding box center [39, 134] width 51 height 38
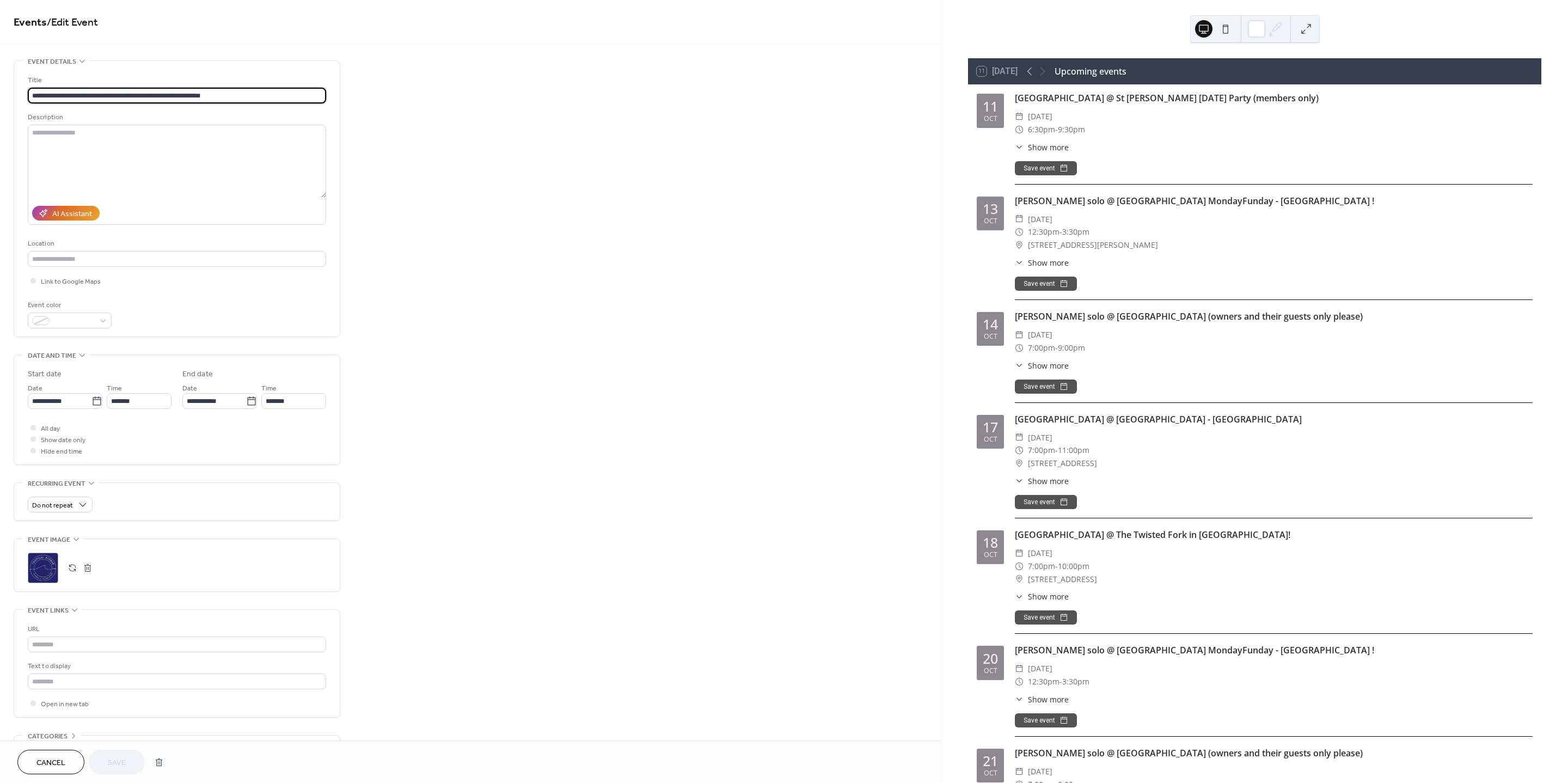
click at [48, 575] on div ";" at bounding box center [43, 568] width 30 height 30
click at [118, 762] on span "Save" at bounding box center [117, 763] width 18 height 11
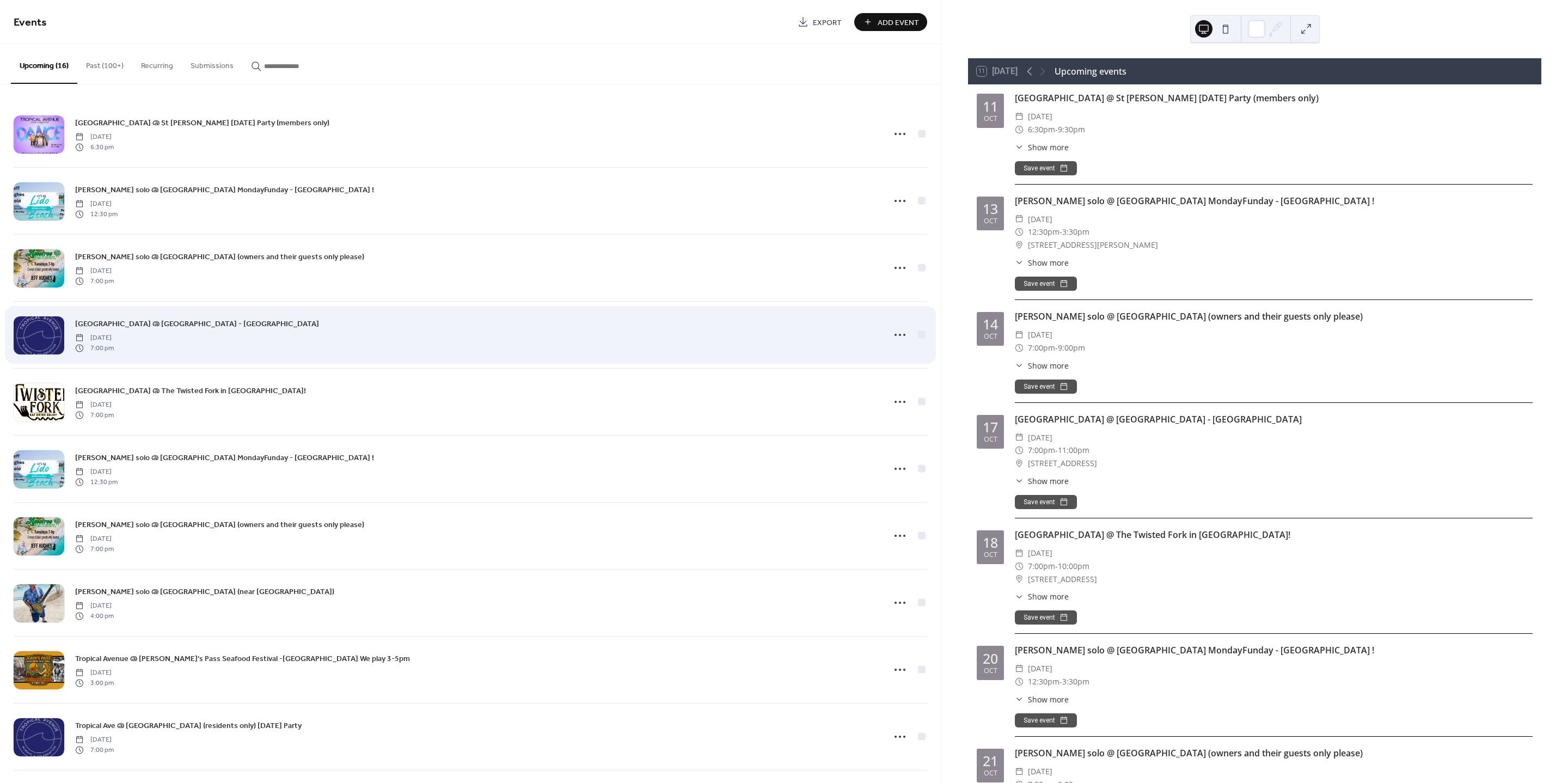
click at [25, 330] on div at bounding box center [39, 335] width 51 height 38
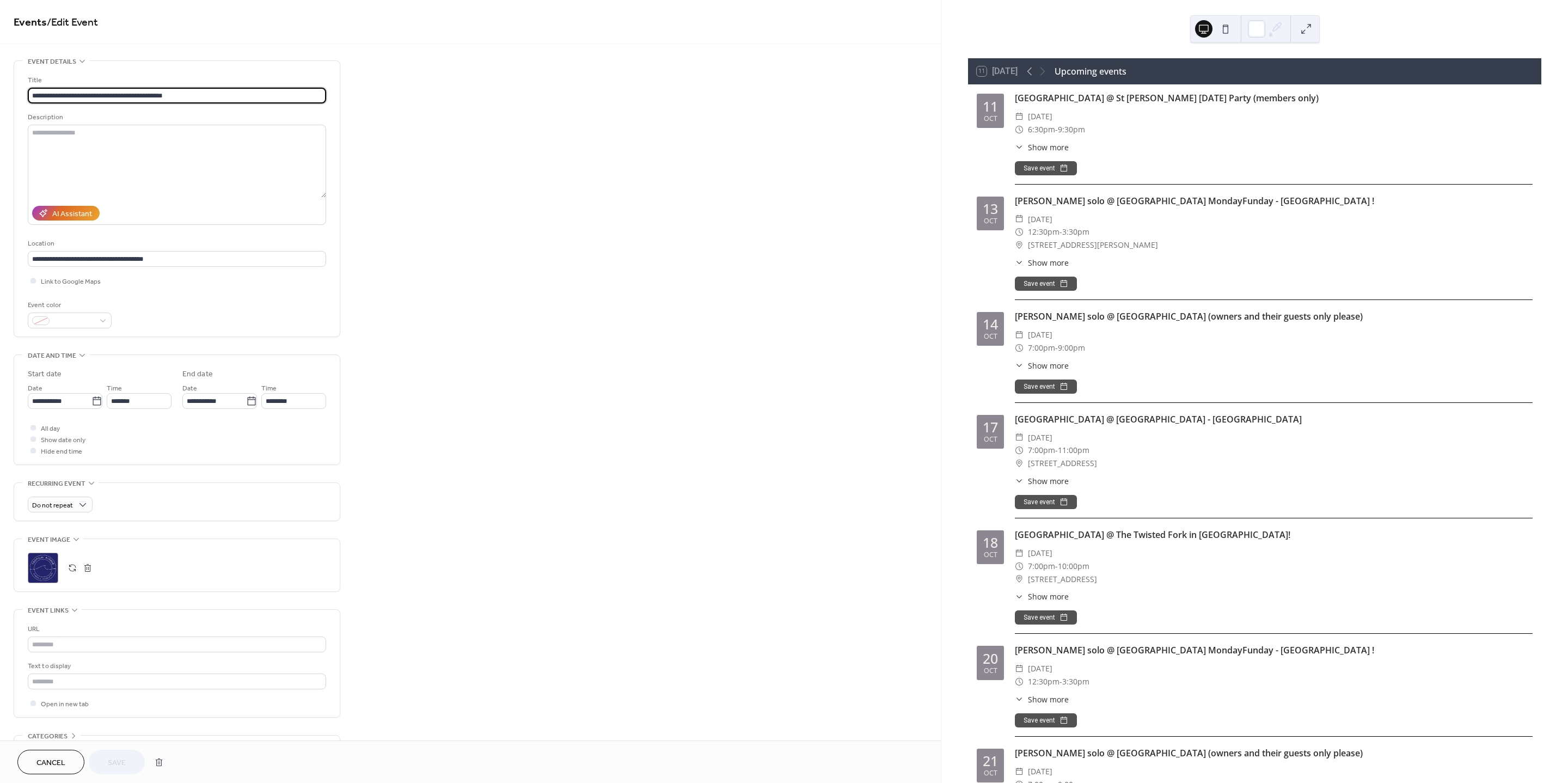
click at [39, 562] on div ";" at bounding box center [43, 568] width 30 height 30
click at [112, 763] on span "Save" at bounding box center [117, 763] width 18 height 11
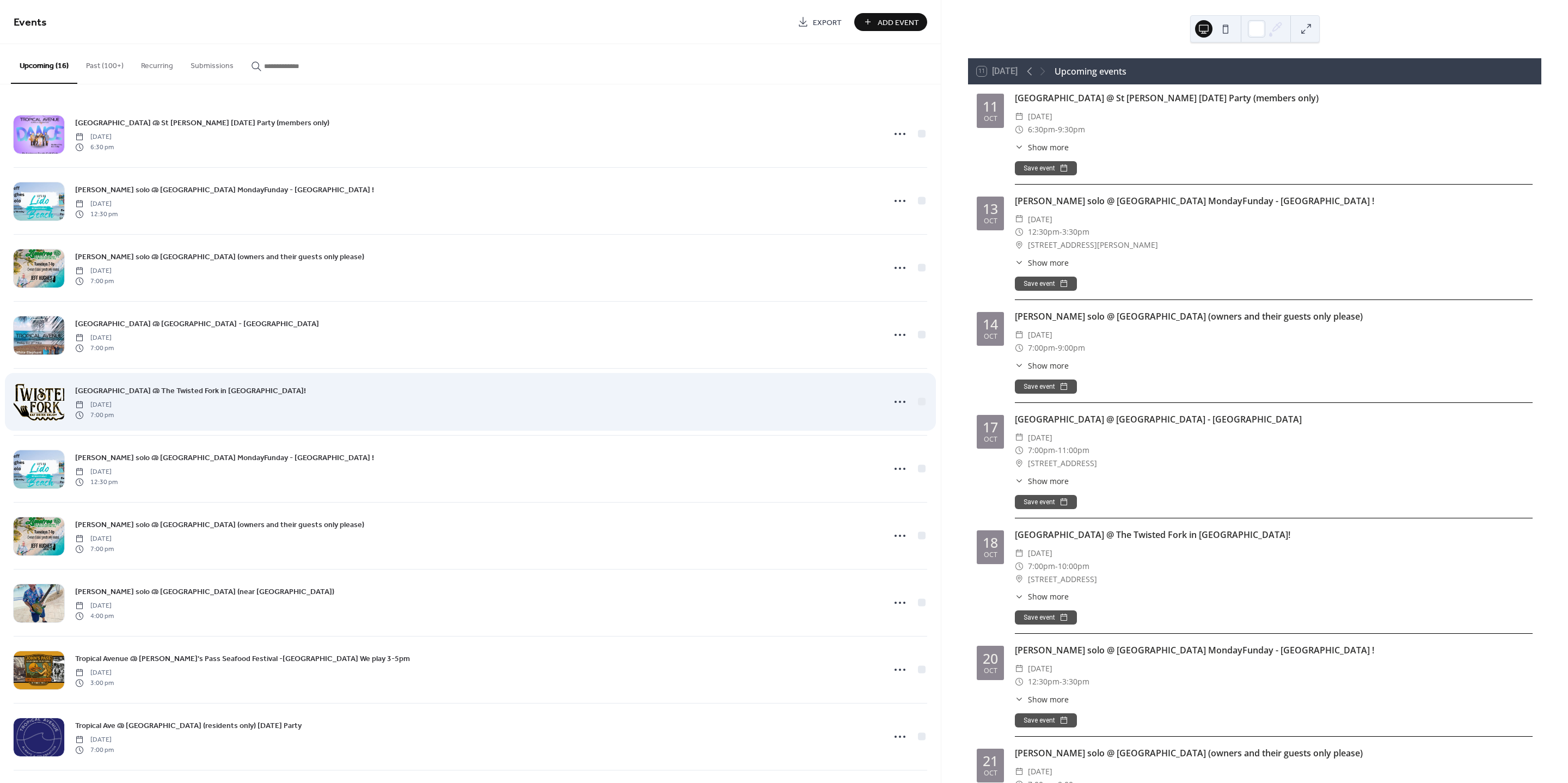
click at [27, 403] on div at bounding box center [39, 403] width 51 height 38
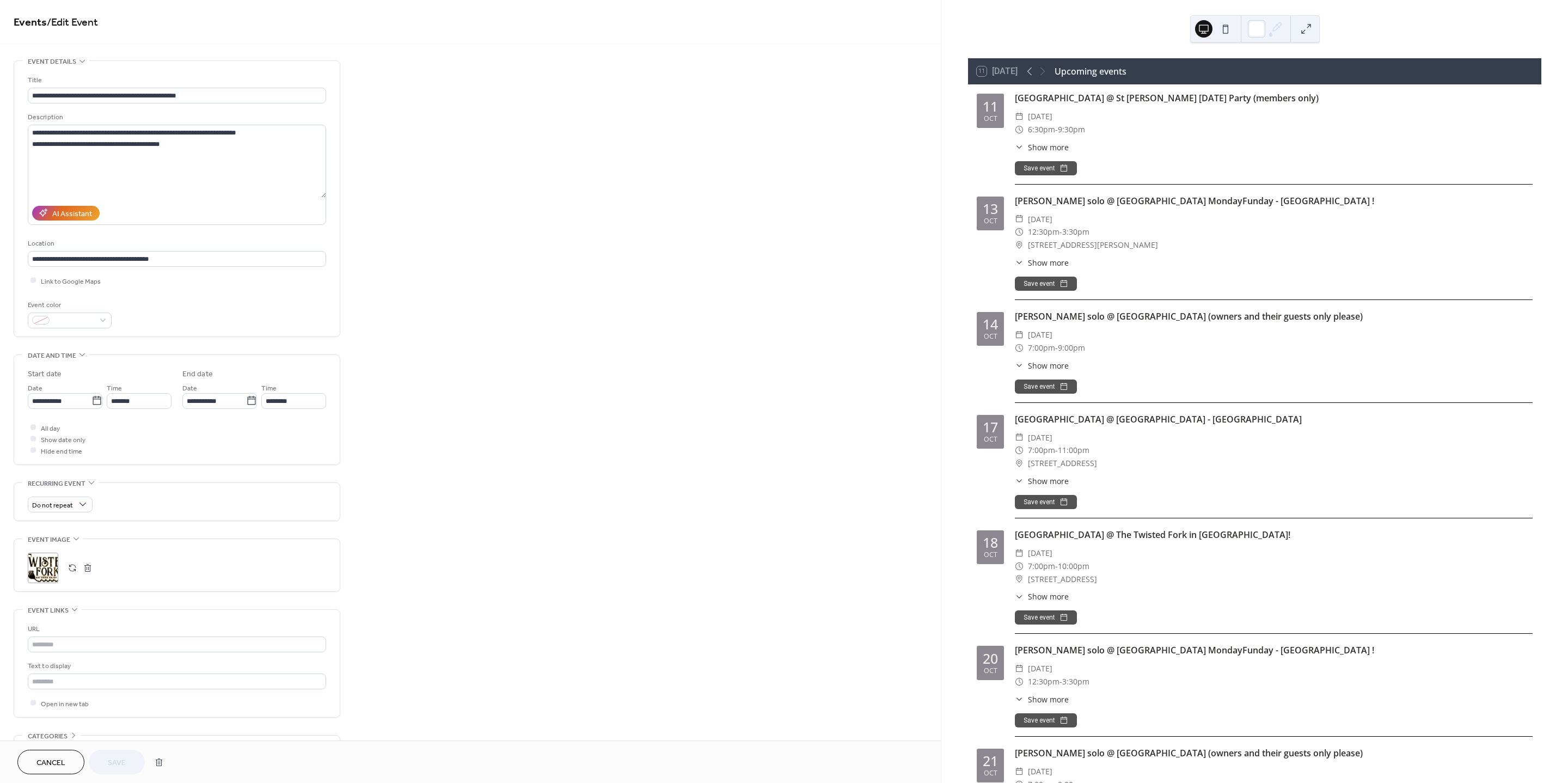
click at [47, 566] on div ";" at bounding box center [43, 568] width 30 height 30
click at [113, 763] on span "Save" at bounding box center [117, 763] width 18 height 11
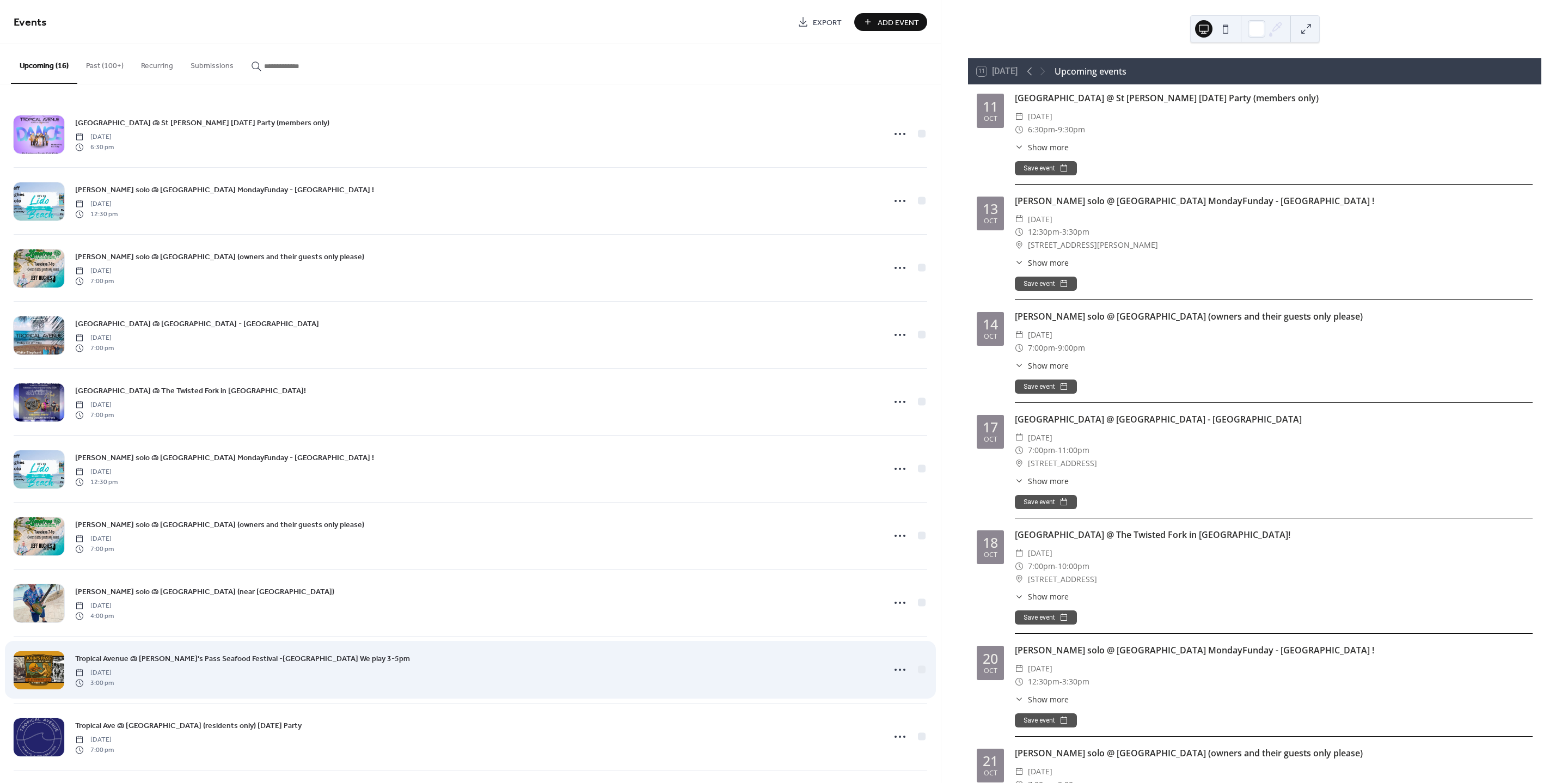
click at [25, 676] on div at bounding box center [39, 671] width 51 height 38
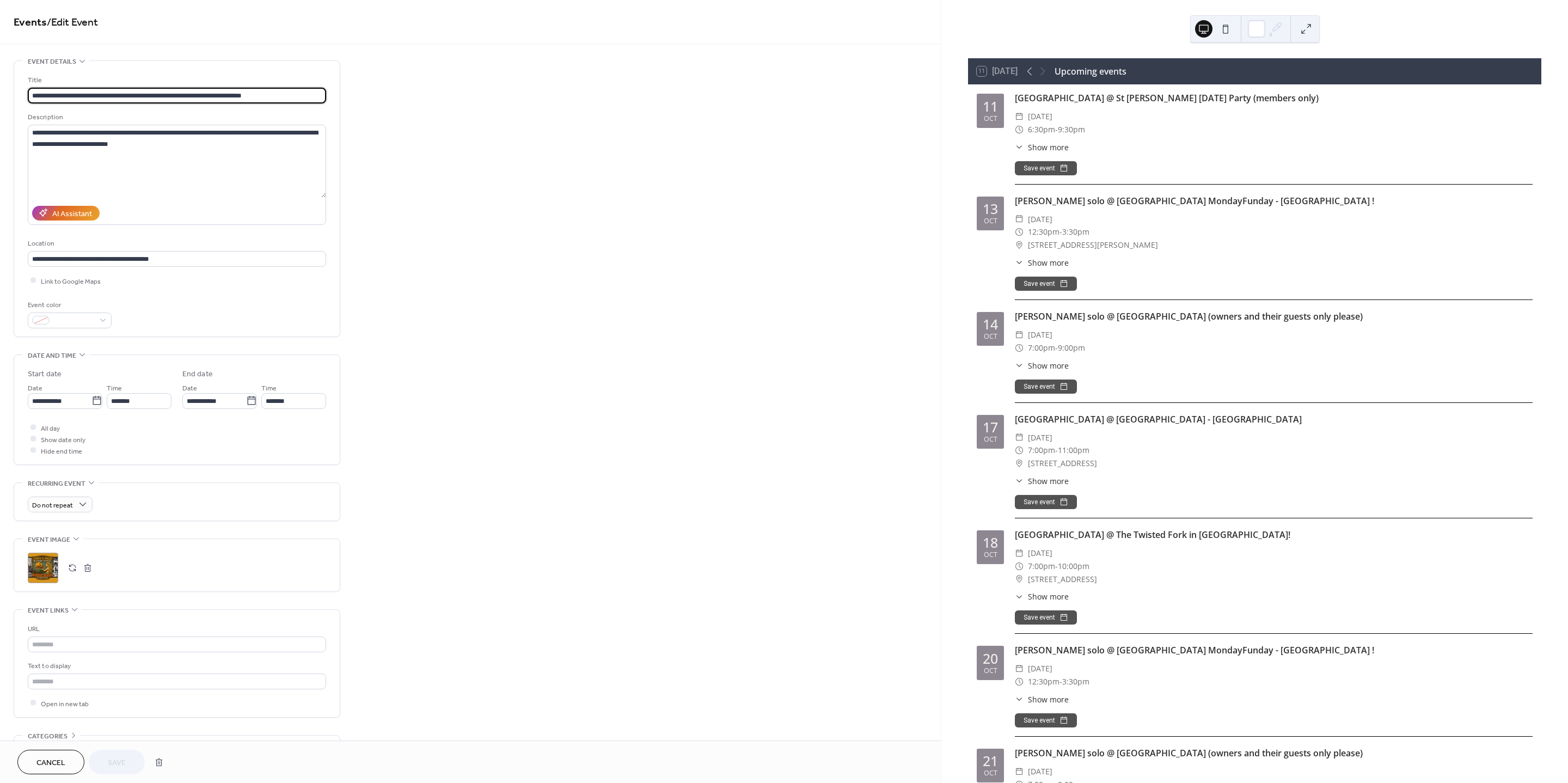
click at [44, 567] on div ";" at bounding box center [43, 568] width 30 height 30
click at [132, 761] on button "Save" at bounding box center [117, 762] width 56 height 25
